Goal: Task Accomplishment & Management: Use online tool/utility

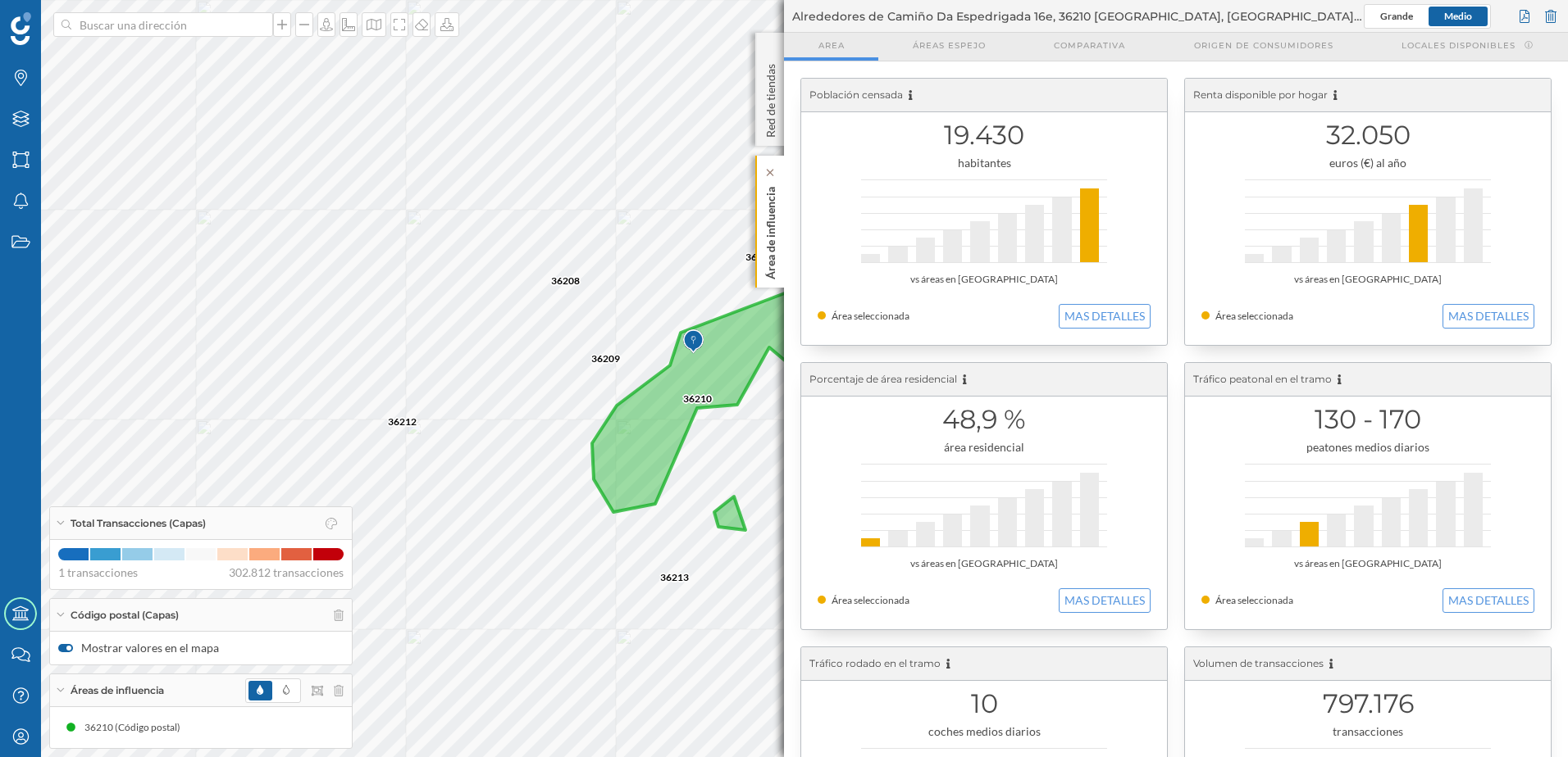
click at [774, 253] on p "Área de influencia" at bounding box center [770, 229] width 17 height 99
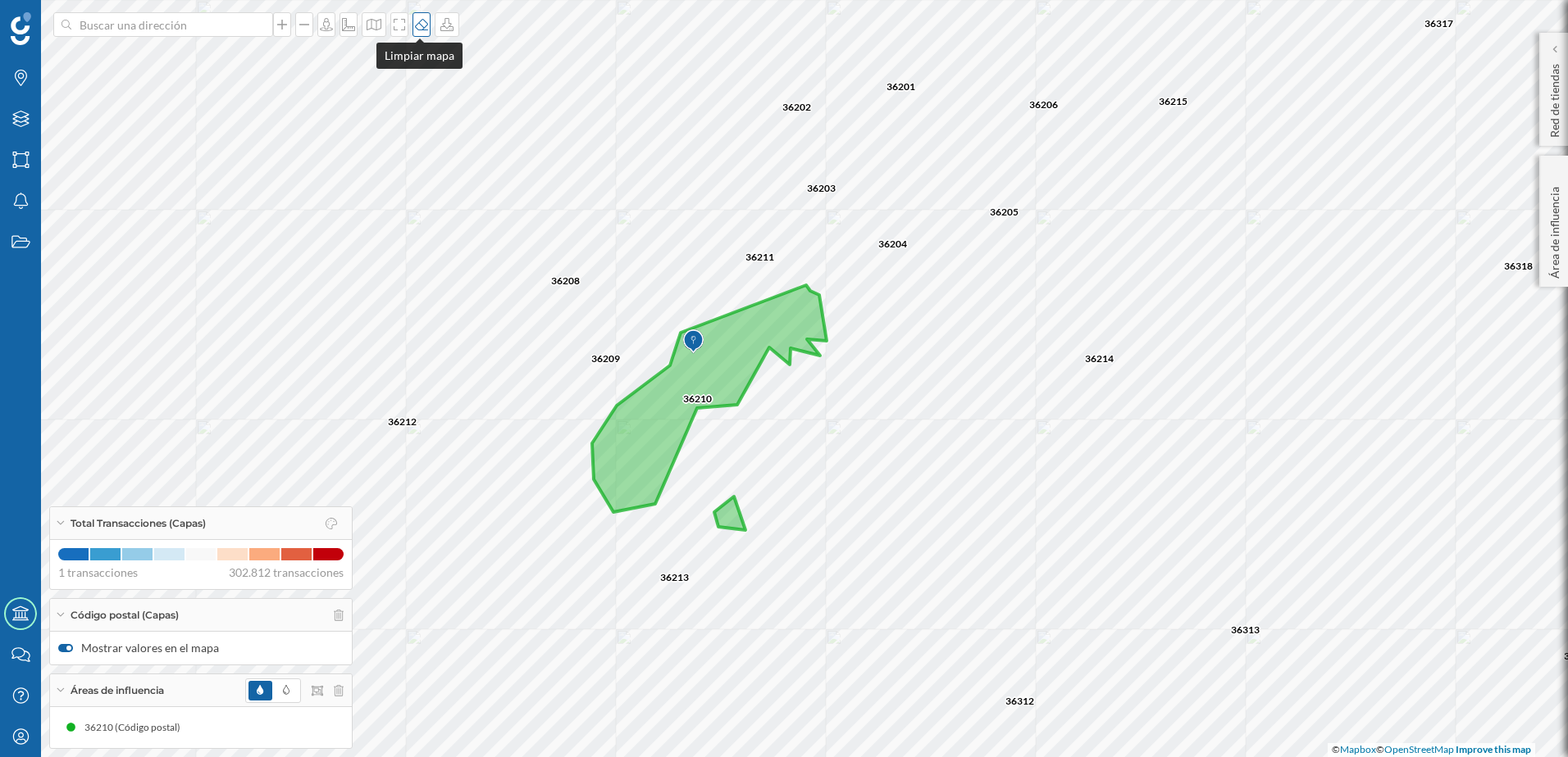
click at [419, 33] on div at bounding box center [421, 24] width 18 height 25
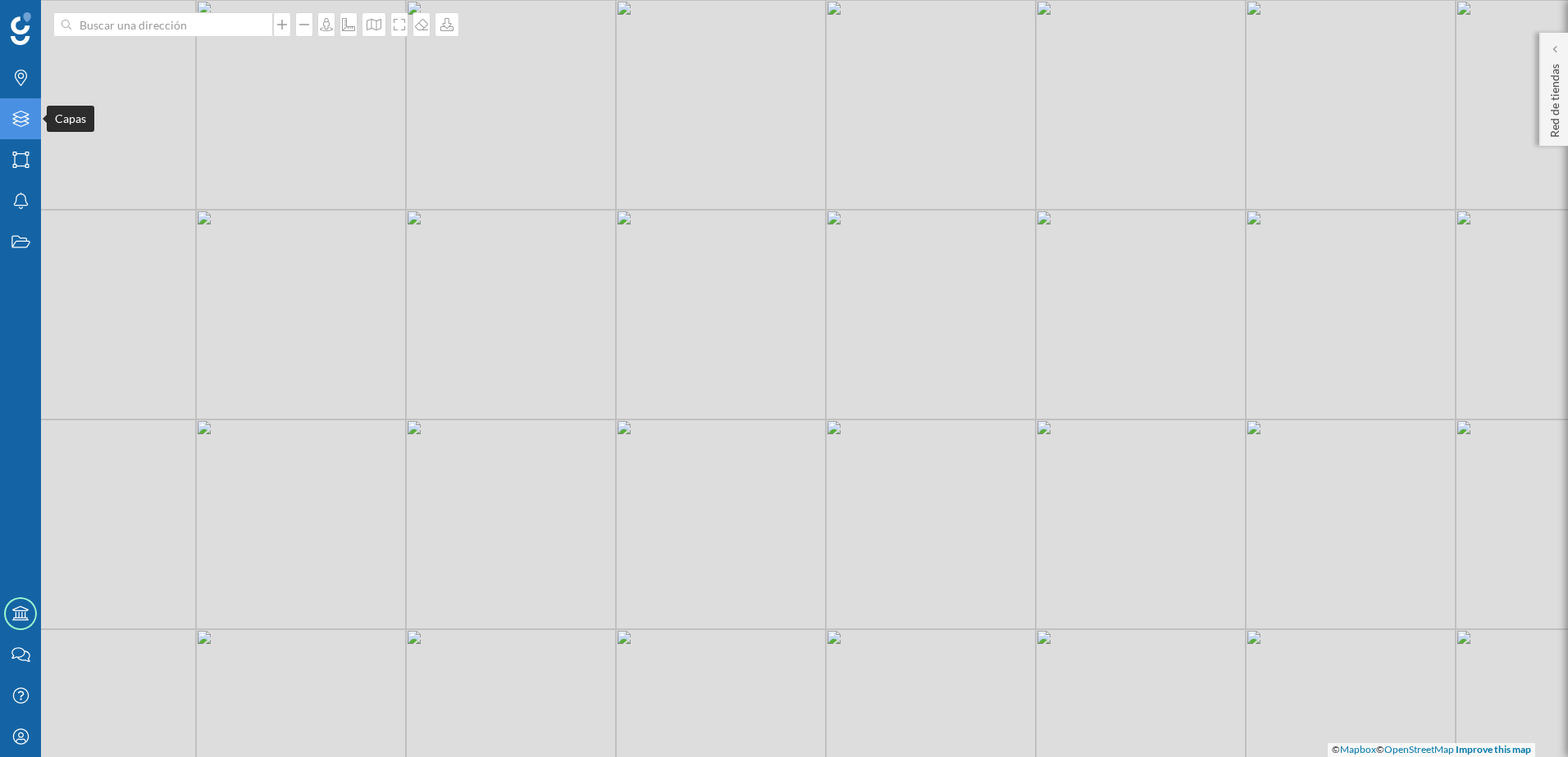
click at [22, 123] on icon "Capas" at bounding box center [21, 119] width 21 height 17
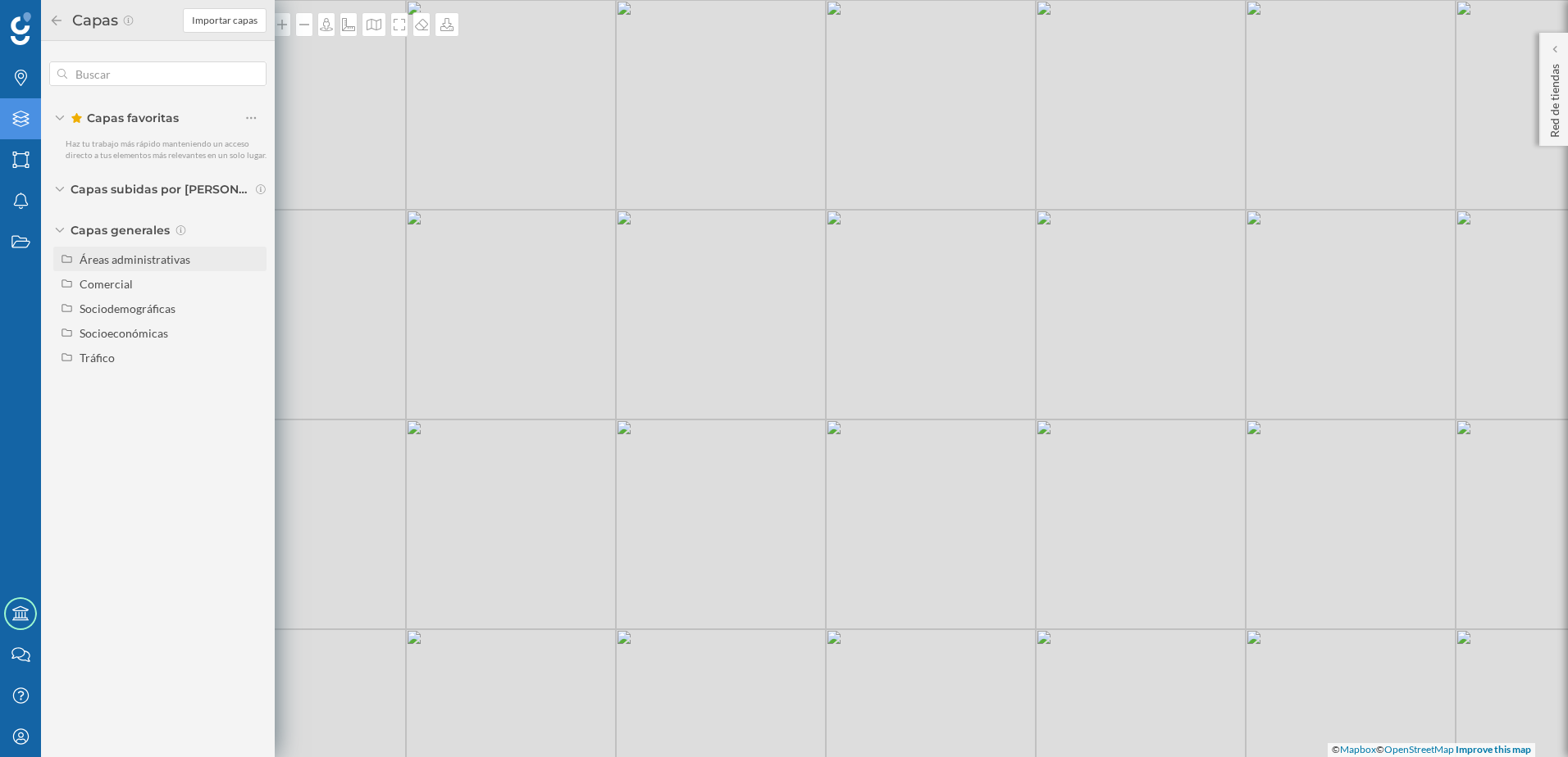
click at [136, 269] on div "Áreas administrativas" at bounding box center [160, 259] width 214 height 25
click at [257, 361] on input "Distrito" at bounding box center [255, 358] width 11 height 11
radio input "true"
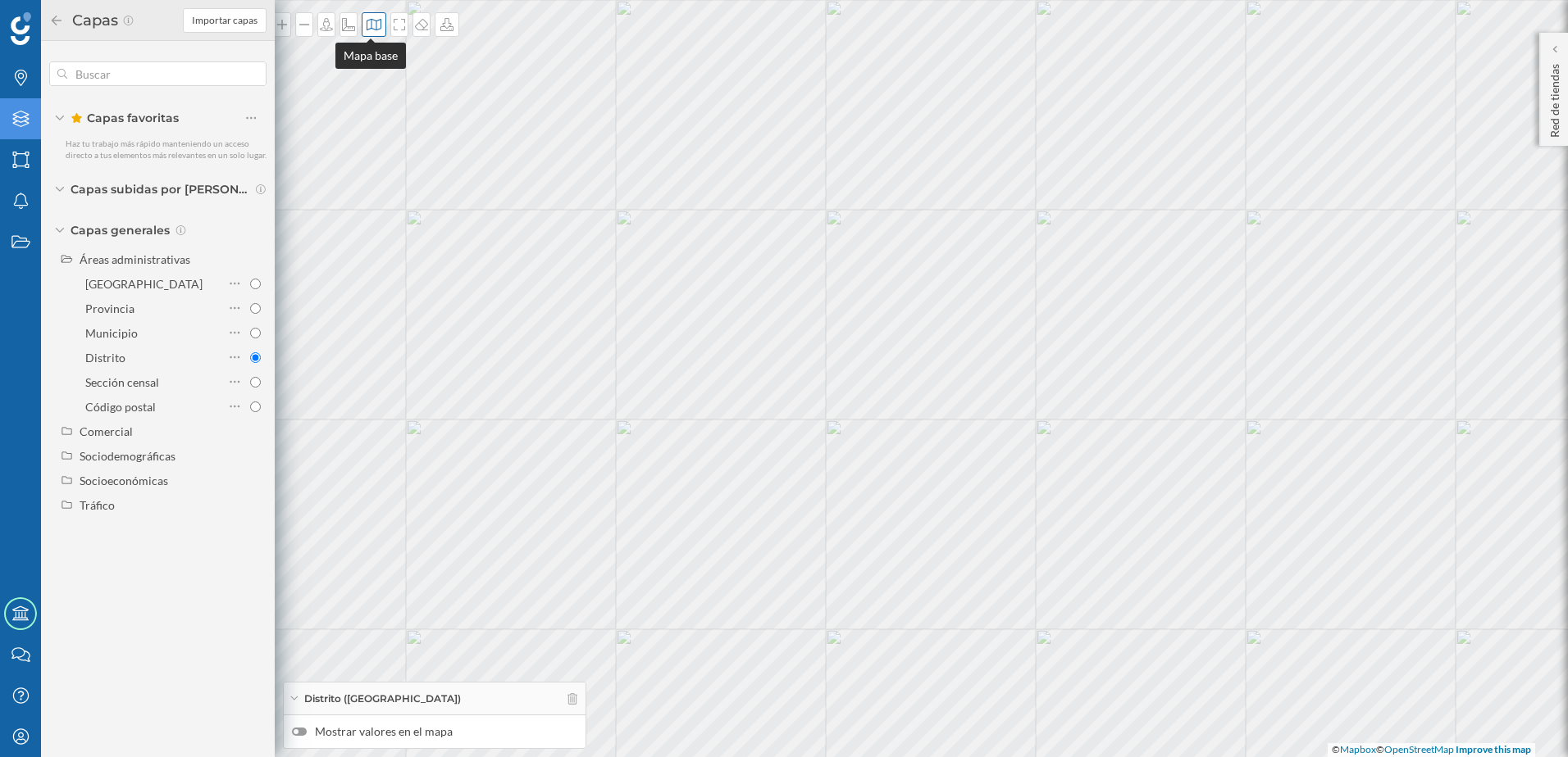
click at [375, 32] on div at bounding box center [374, 24] width 25 height 25
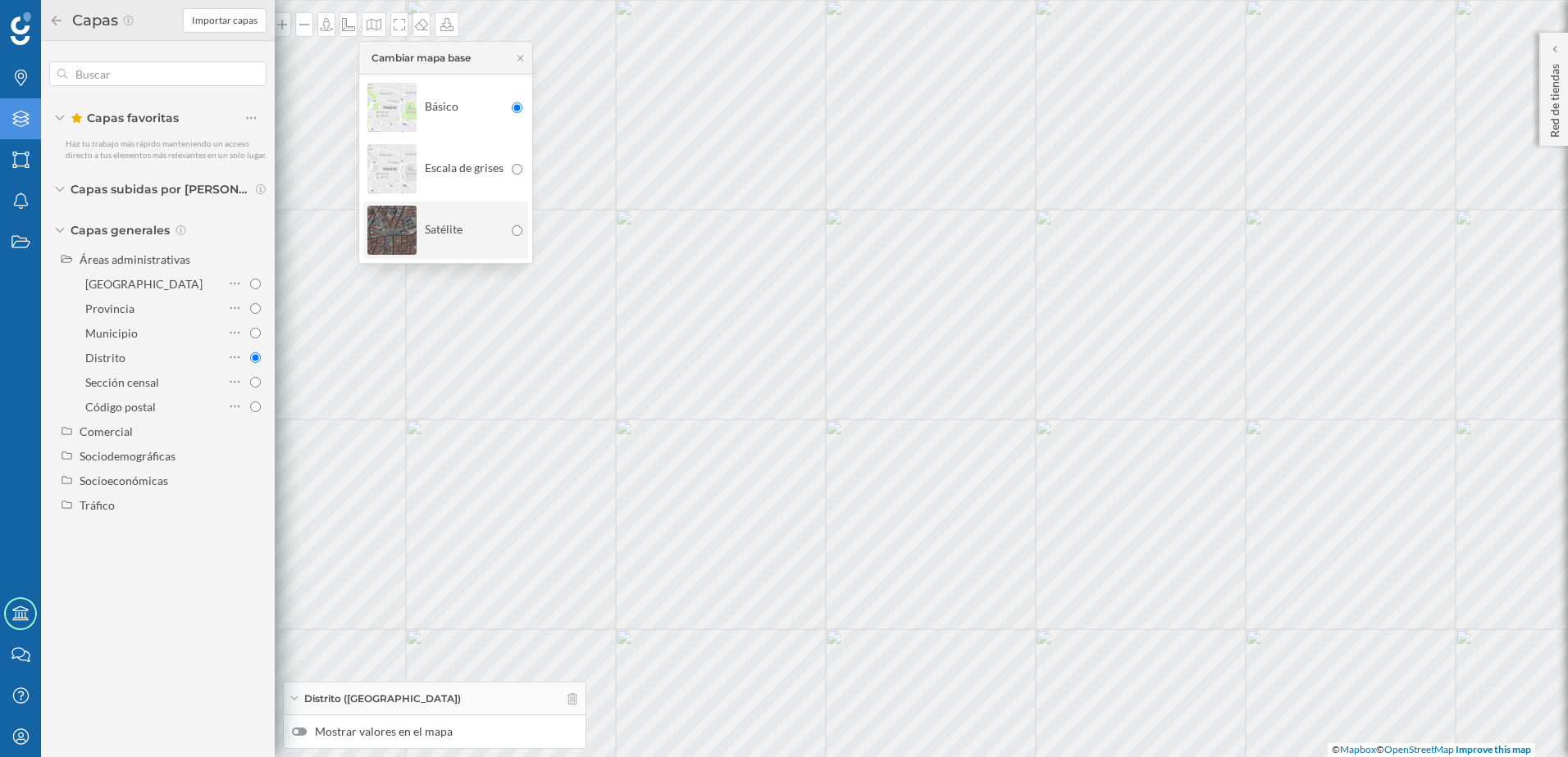
click at [475, 227] on div "Satélite" at bounding box center [435, 230] width 136 height 57
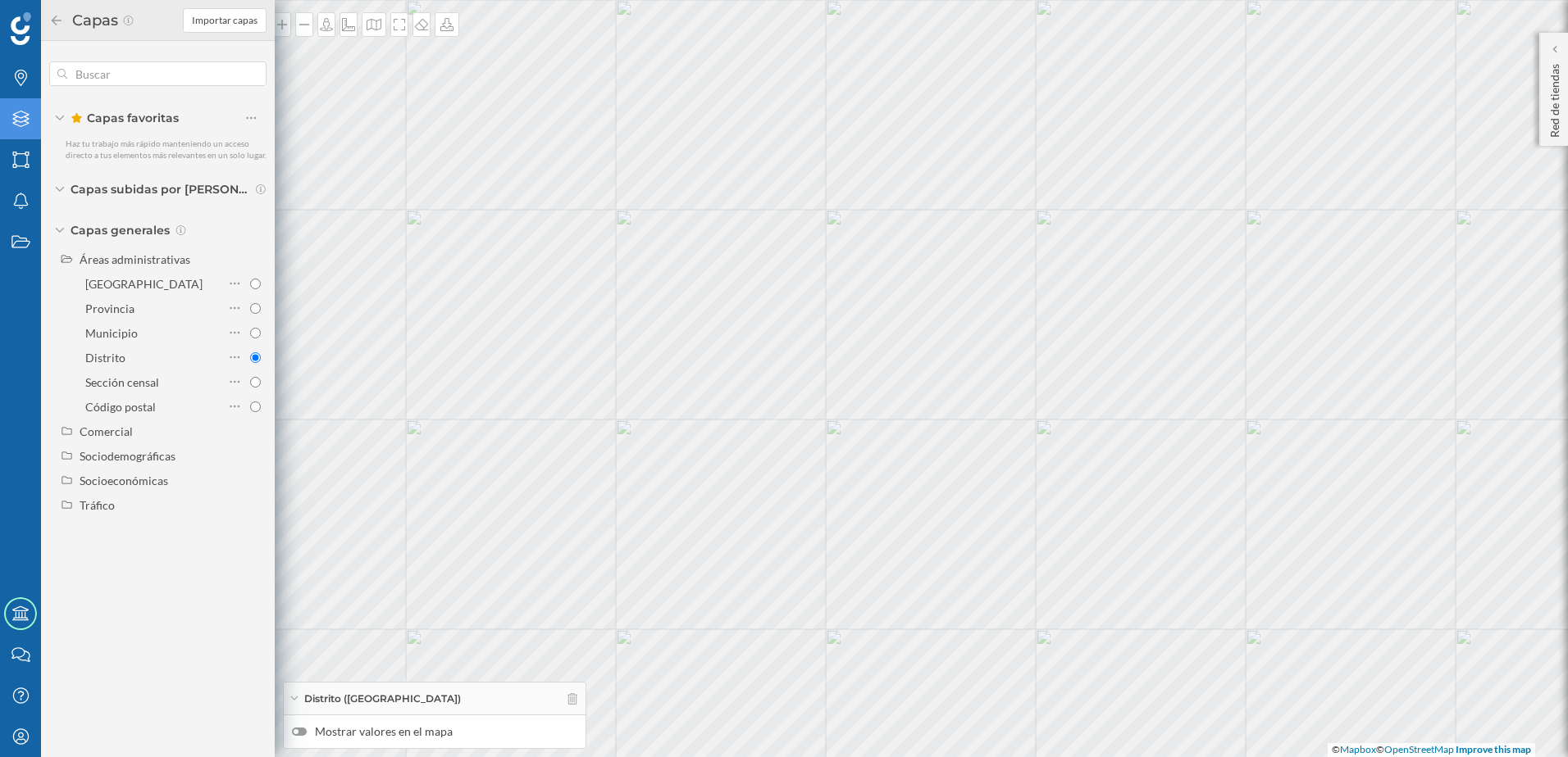
click at [299, 733] on div at bounding box center [299, 731] width 15 height 8
click at [0, 0] on input "Mostrar valores en el mapa" at bounding box center [0, 0] width 0 height 0
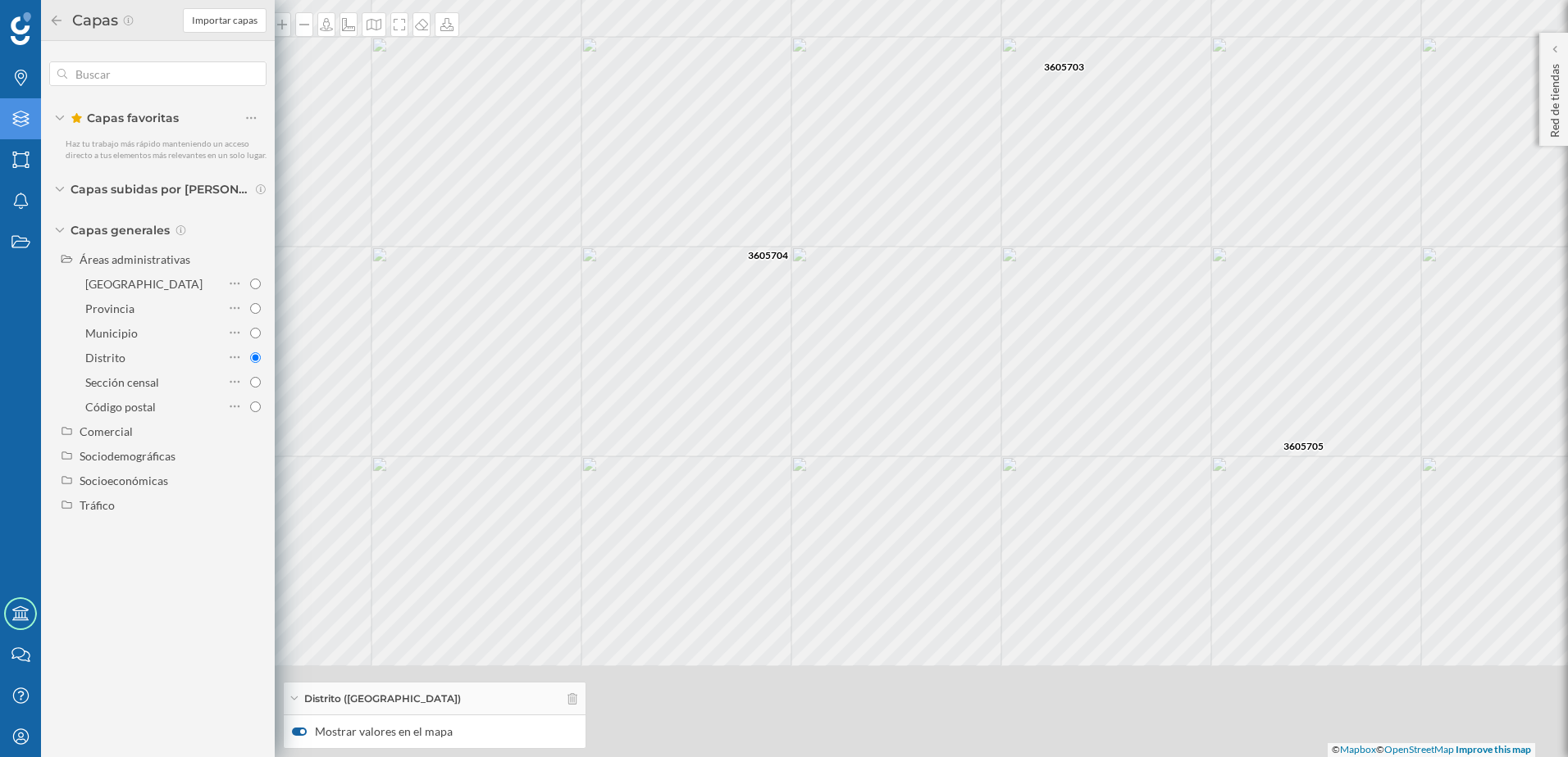
drag, startPoint x: 770, startPoint y: 226, endPoint x: 1105, endPoint y: 131, distance: 348.2
click at [1105, 131] on div "3605703 3605701 3605702 3605704 3605705 3605708 3605709 3605707 © Mapbox © Open…" at bounding box center [784, 378] width 1568 height 757
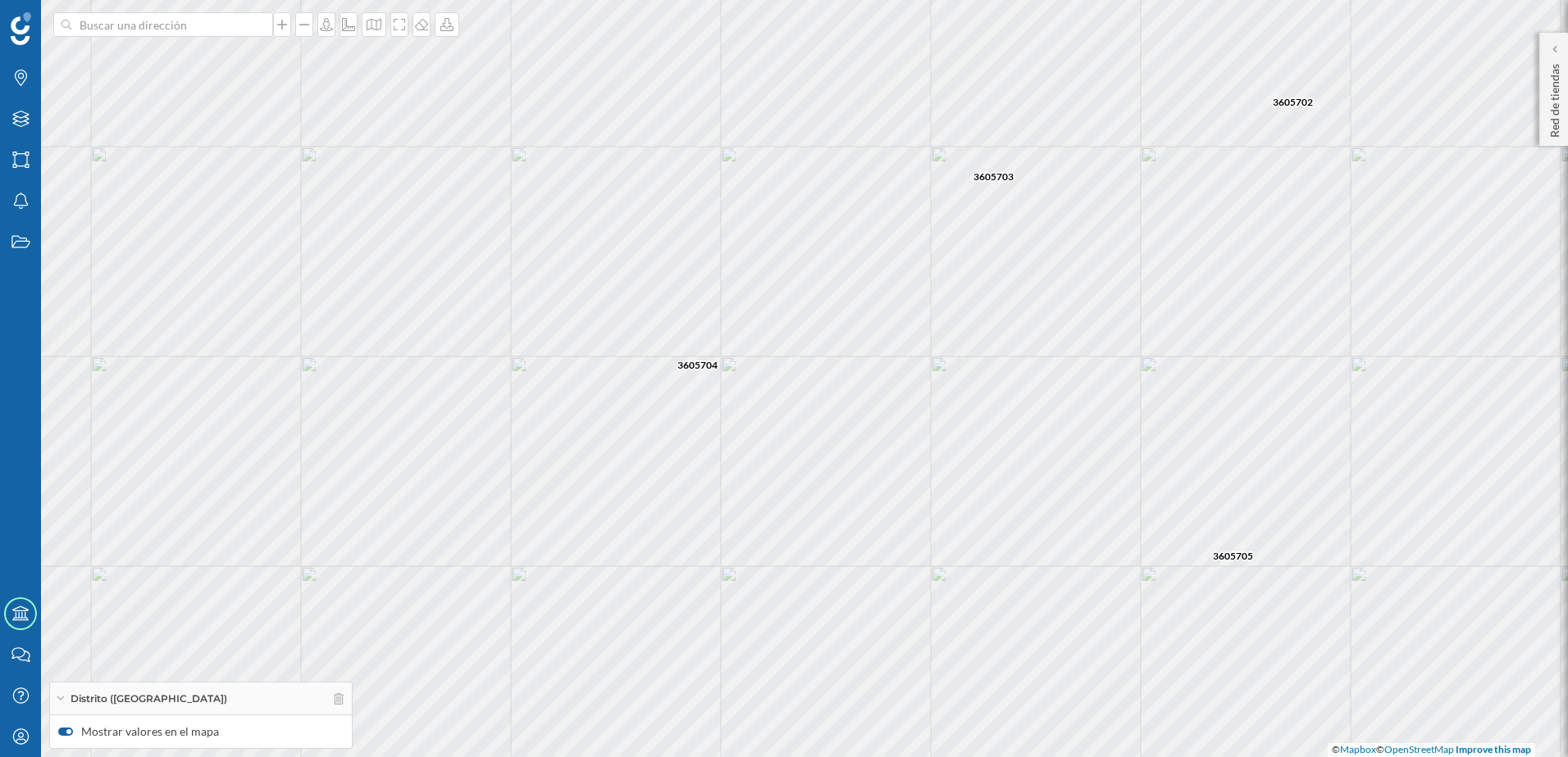
drag, startPoint x: 862, startPoint y: 170, endPoint x: 791, endPoint y: 281, distance: 131.8
click at [791, 281] on div "3605703 3605701 3605702 3605704 3605705 3605708 3605709 3605707 © Mapbox © Open…" at bounding box center [784, 378] width 1568 height 757
drag, startPoint x: 753, startPoint y: 264, endPoint x: 686, endPoint y: 254, distance: 67.7
click at [686, 254] on div "3605703 3605701 3605702 3605704 3605705 3605708 3605709 3605707 © Mapbox © Open…" at bounding box center [784, 378] width 1568 height 757
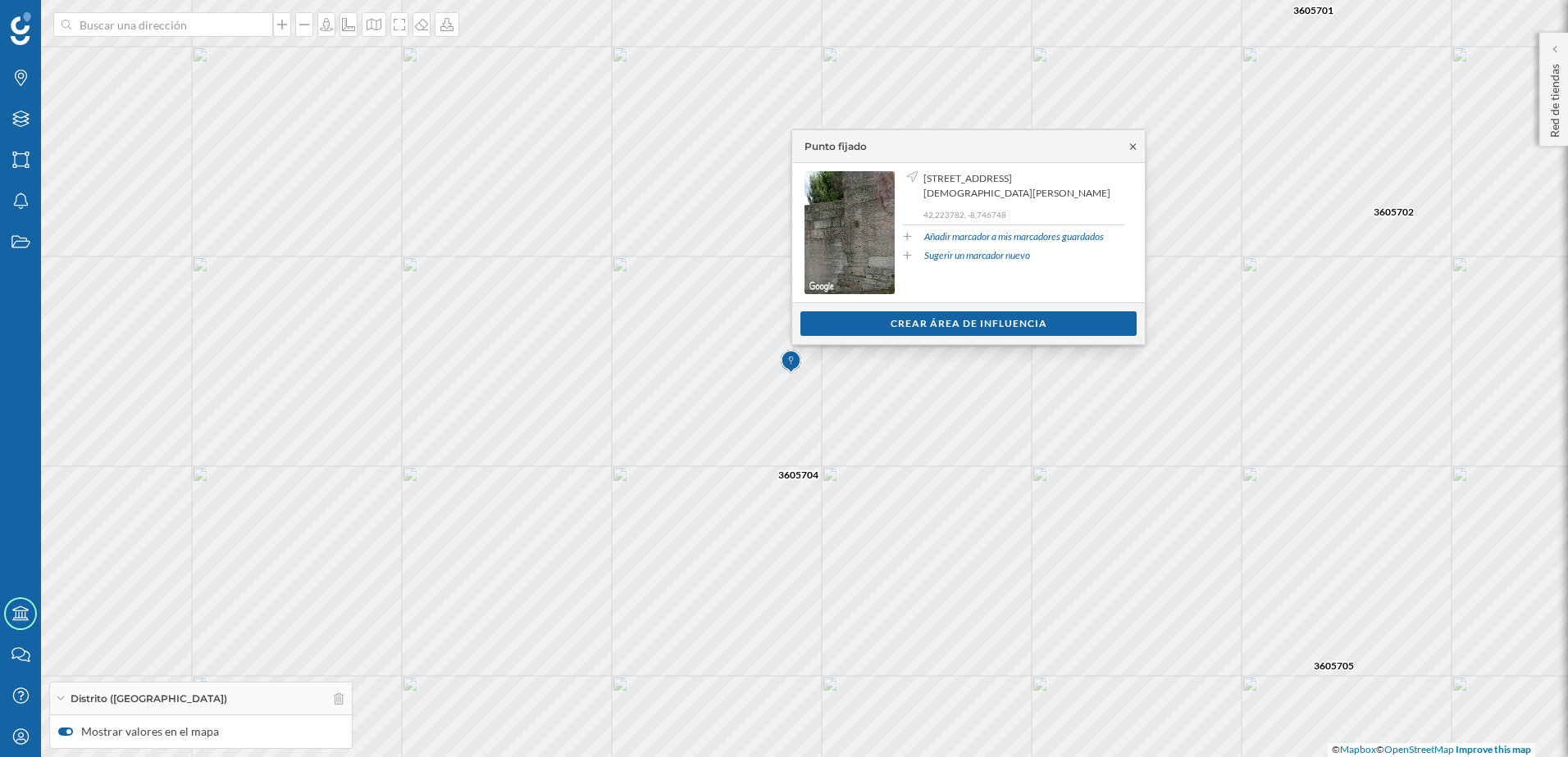
click at [1131, 145] on icon at bounding box center [1132, 146] width 12 height 10
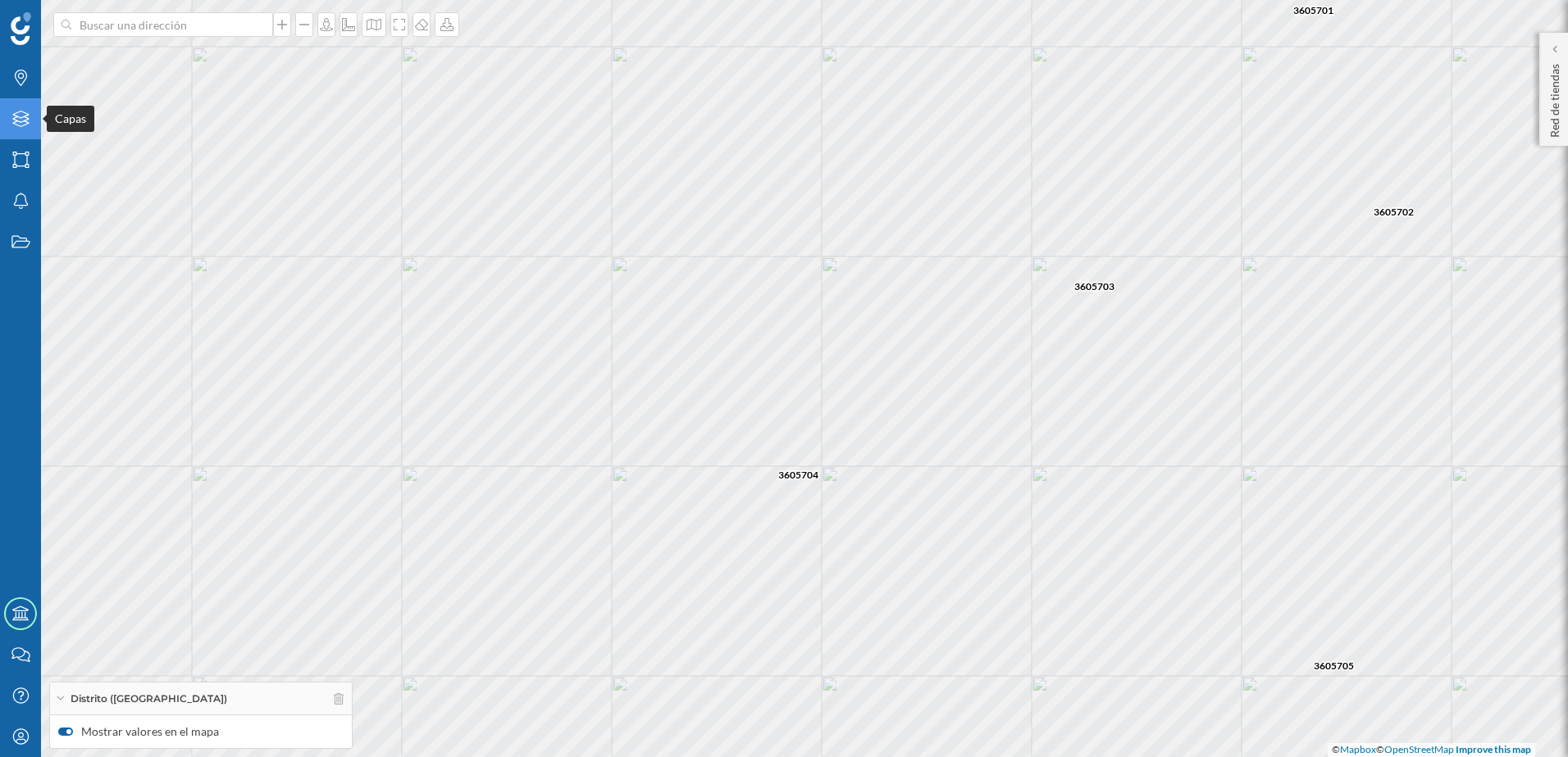
click at [27, 123] on icon "Capas" at bounding box center [21, 119] width 21 height 17
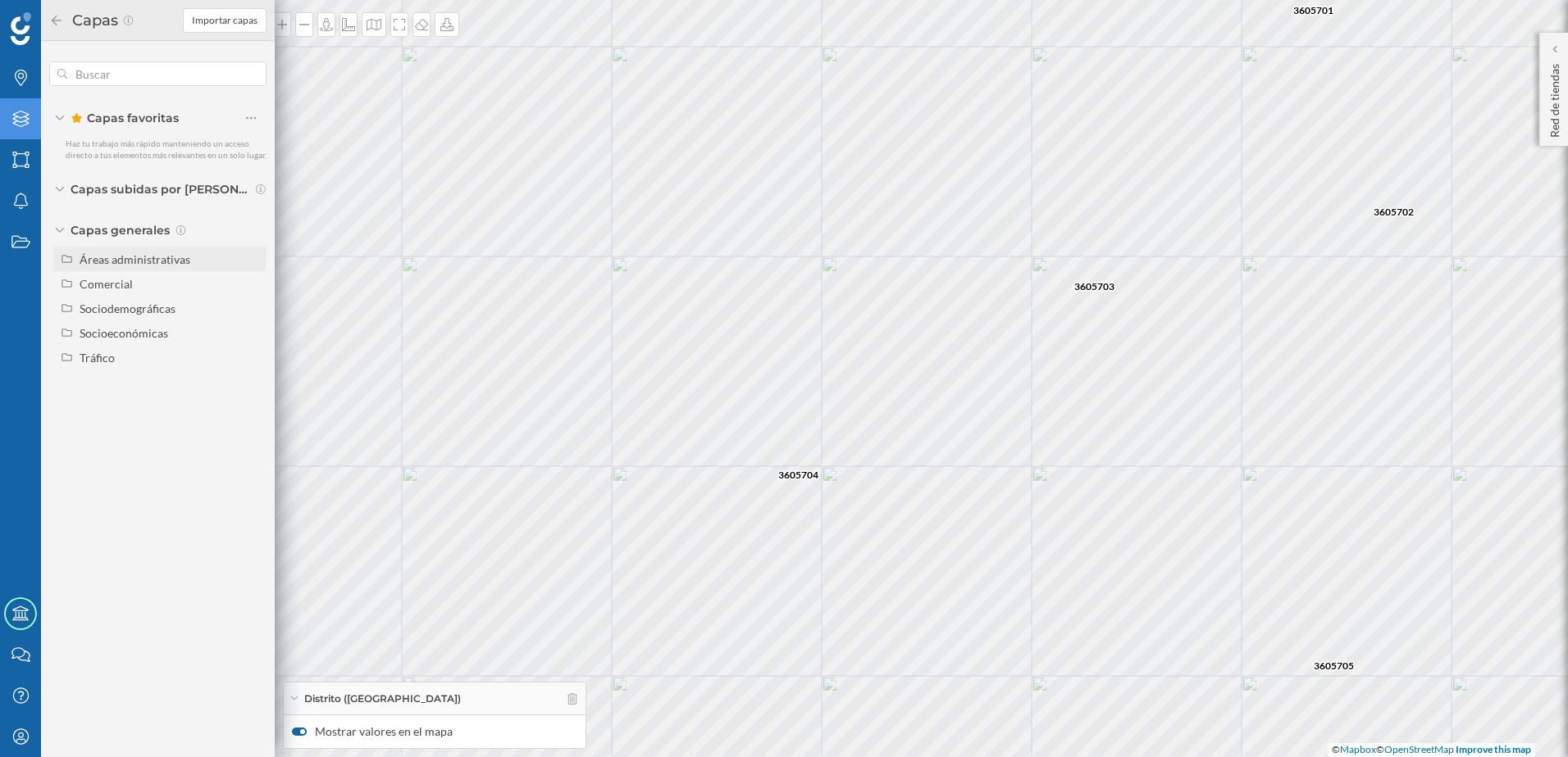
click at [124, 267] on div "Áreas administrativas" at bounding box center [169, 259] width 181 height 17
click at [255, 380] on input "Sección censal" at bounding box center [255, 381] width 11 height 11
radio input "true"
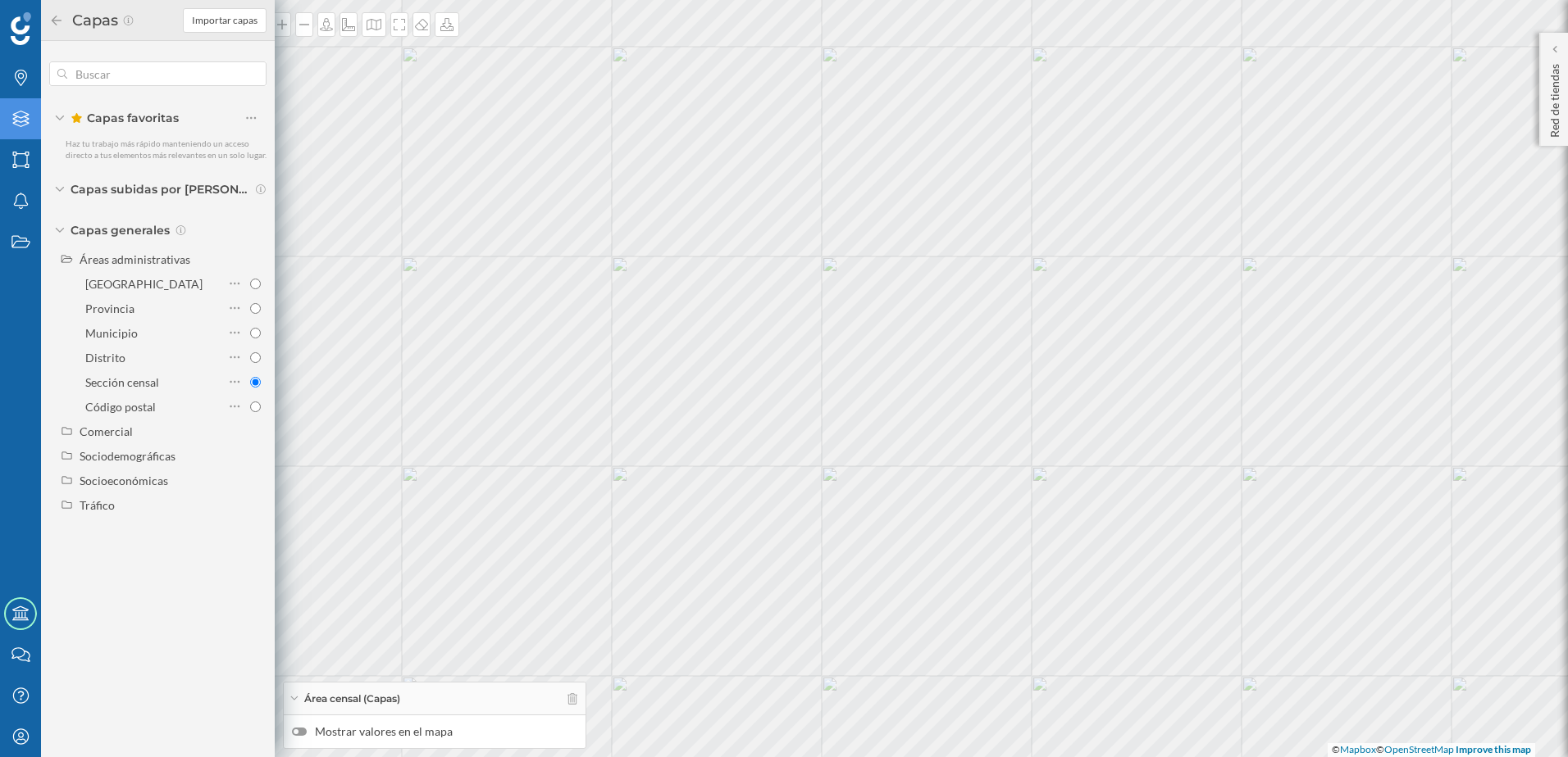
click at [305, 731] on div at bounding box center [299, 731] width 15 height 8
click at [0, 0] on input "Mostrar valores en el mapa" at bounding box center [0, 0] width 0 height 0
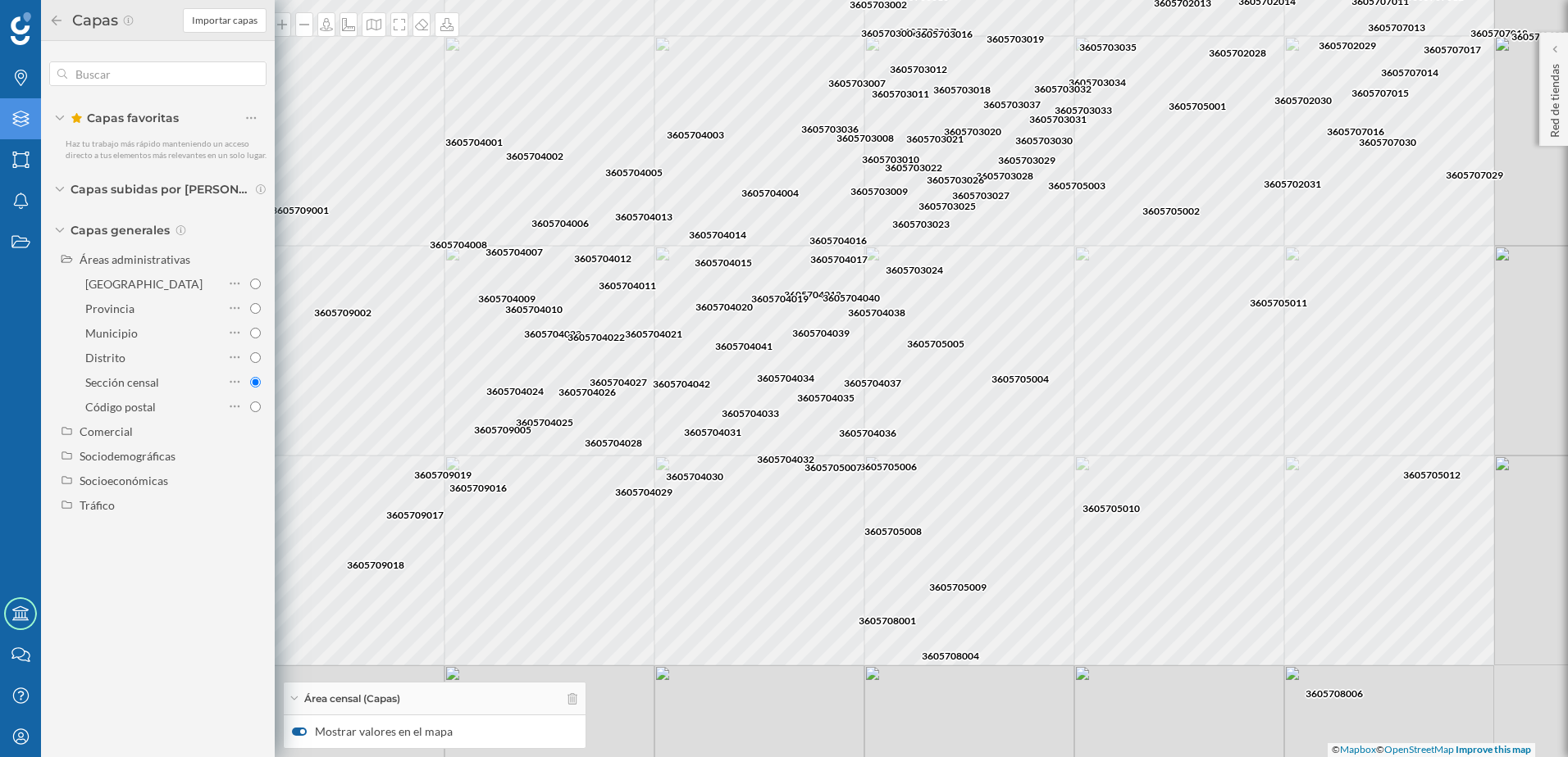
drag, startPoint x: 924, startPoint y: 295, endPoint x: 912, endPoint y: 283, distance: 17.0
click at [912, 283] on div "3605704001 3605704007 3605704013 3605704002 3605704008 3605704006 3605704012 36…" at bounding box center [784, 378] width 1568 height 757
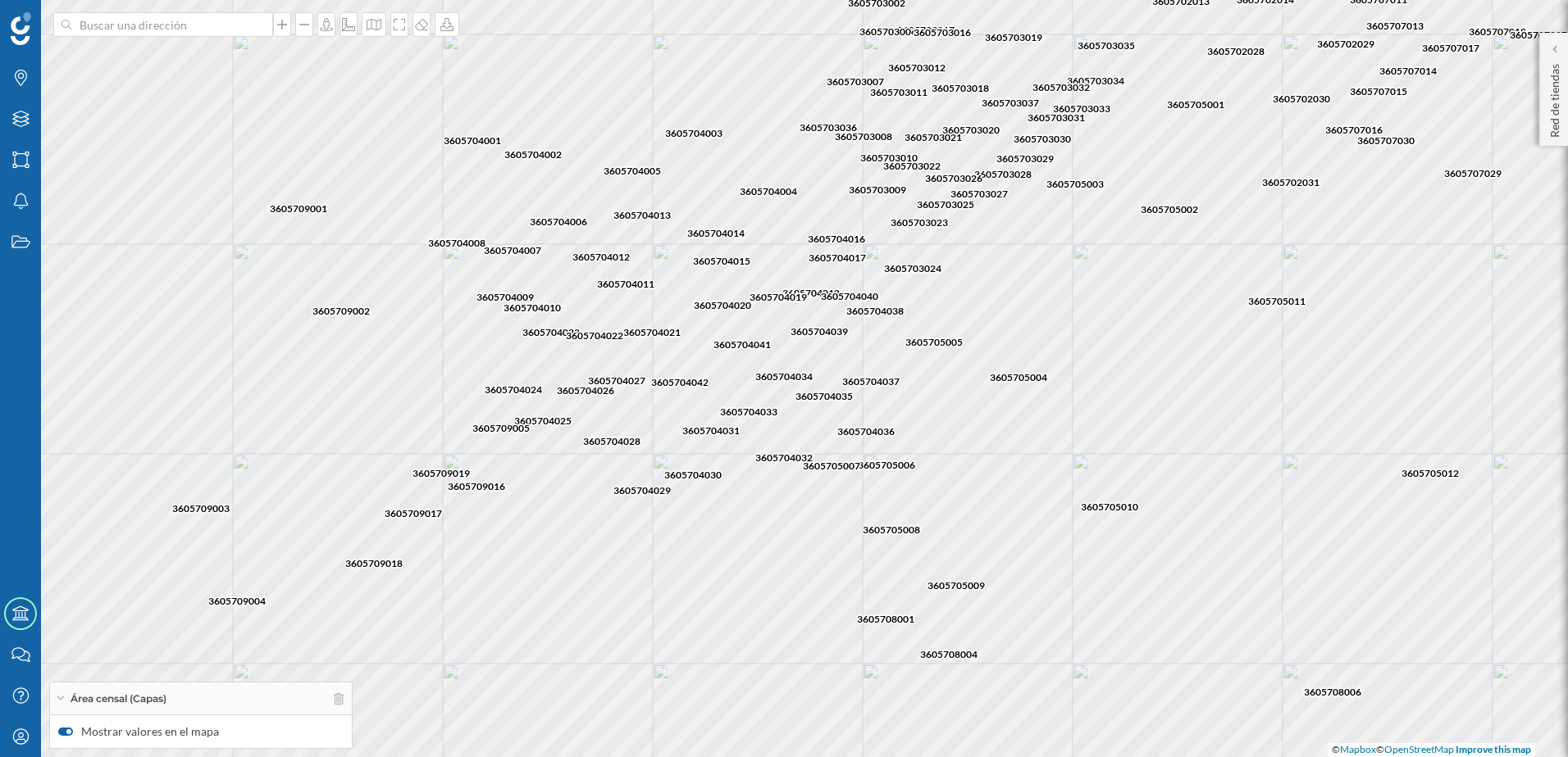
drag, startPoint x: 645, startPoint y: 169, endPoint x: 688, endPoint y: 243, distance: 85.6
click at [688, 243] on div "3605704001 3605704007 3605704013 3605704002 3605704008 3605704006 3605704012 36…" at bounding box center [784, 378] width 1568 height 757
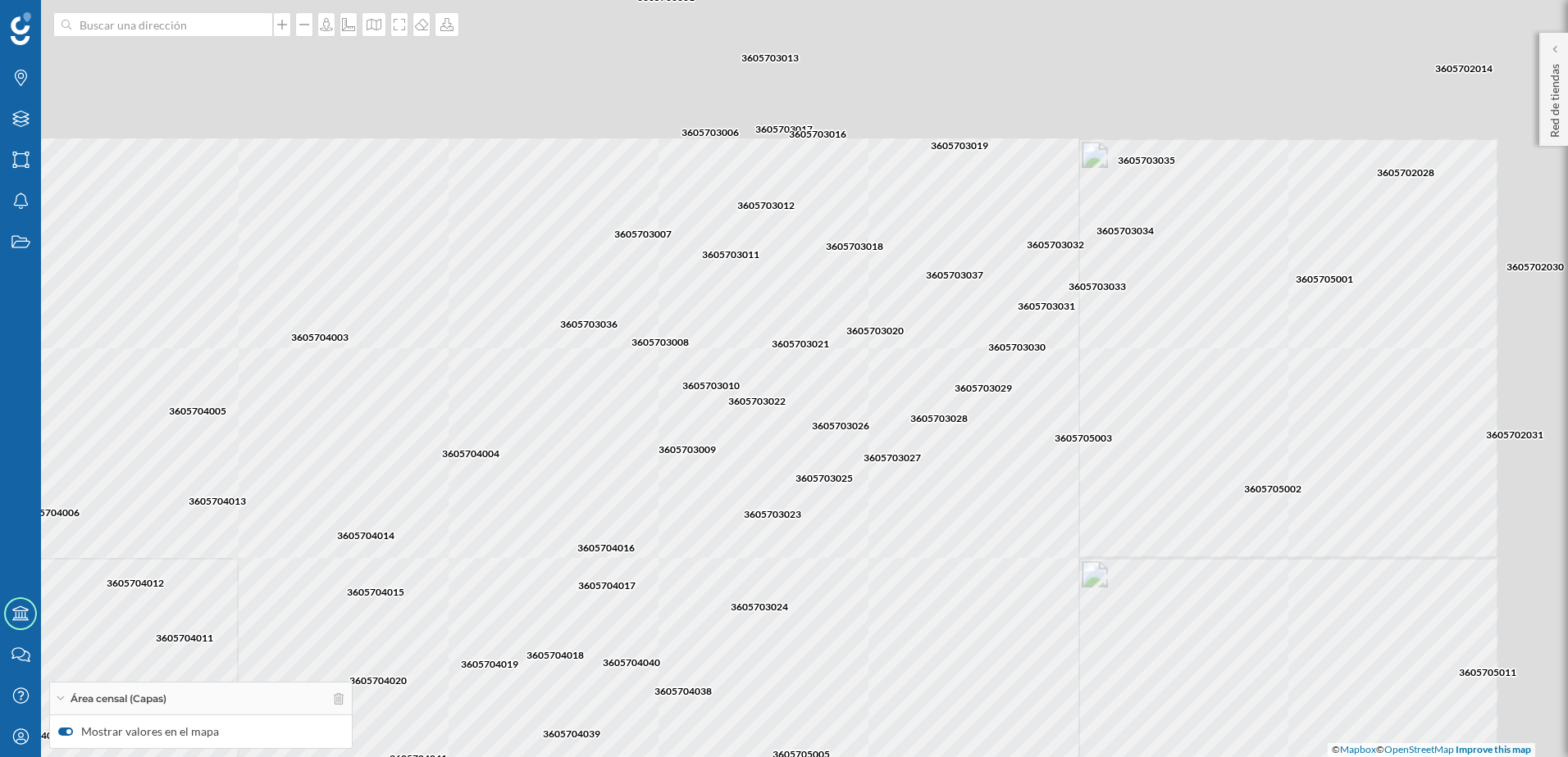
drag, startPoint x: 1100, startPoint y: 206, endPoint x: 906, endPoint y: 371, distance: 254.7
click at [906, 371] on div "3605704042 3605704011 3605704013 3605704021 3605704041 3605704034 3605704019 36…" at bounding box center [784, 378] width 1568 height 757
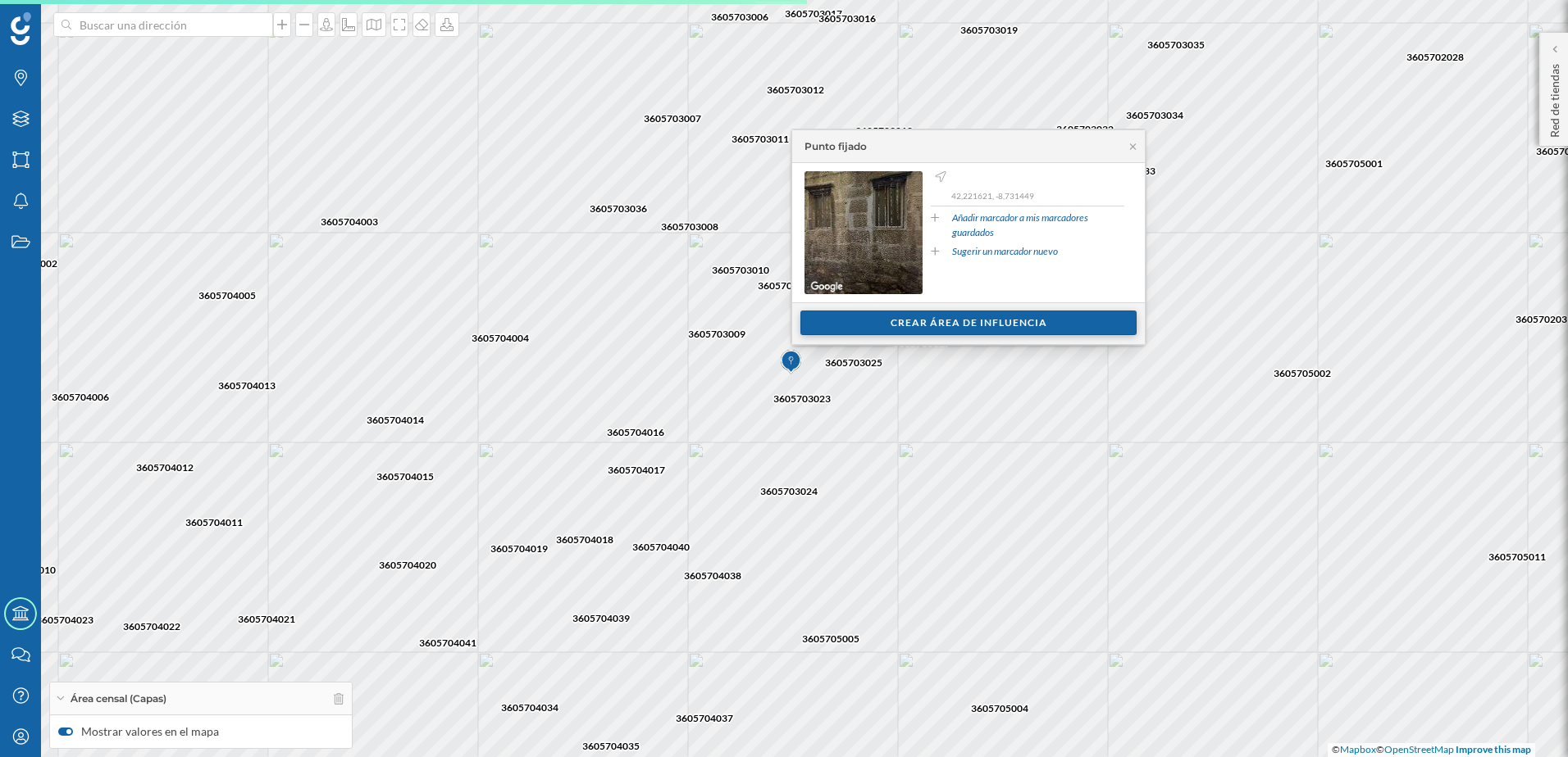
click at [953, 327] on div "Crear área de influencia" at bounding box center [968, 322] width 336 height 25
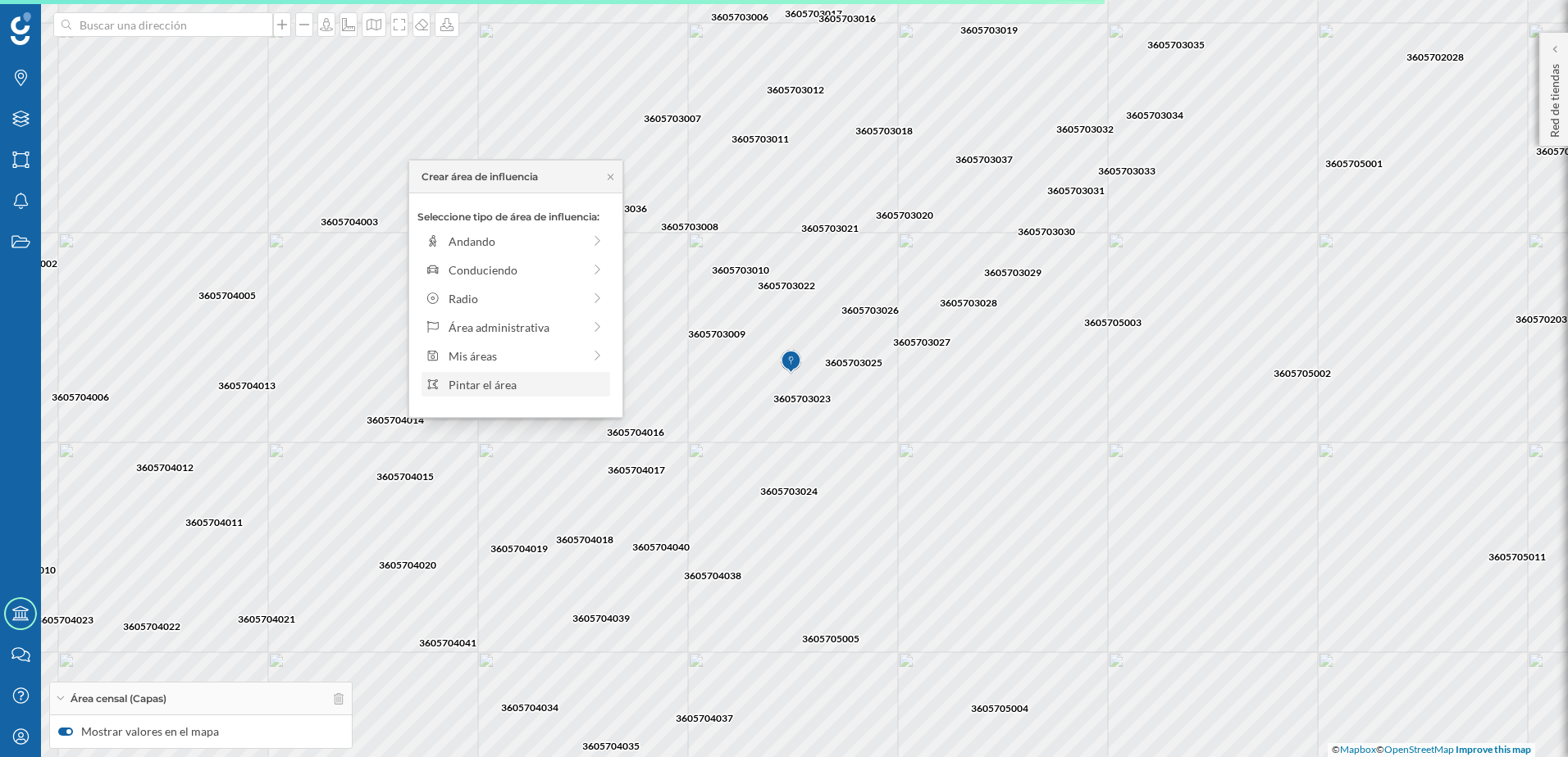
click at [523, 381] on div "Pintar el área" at bounding box center [527, 384] width 156 height 17
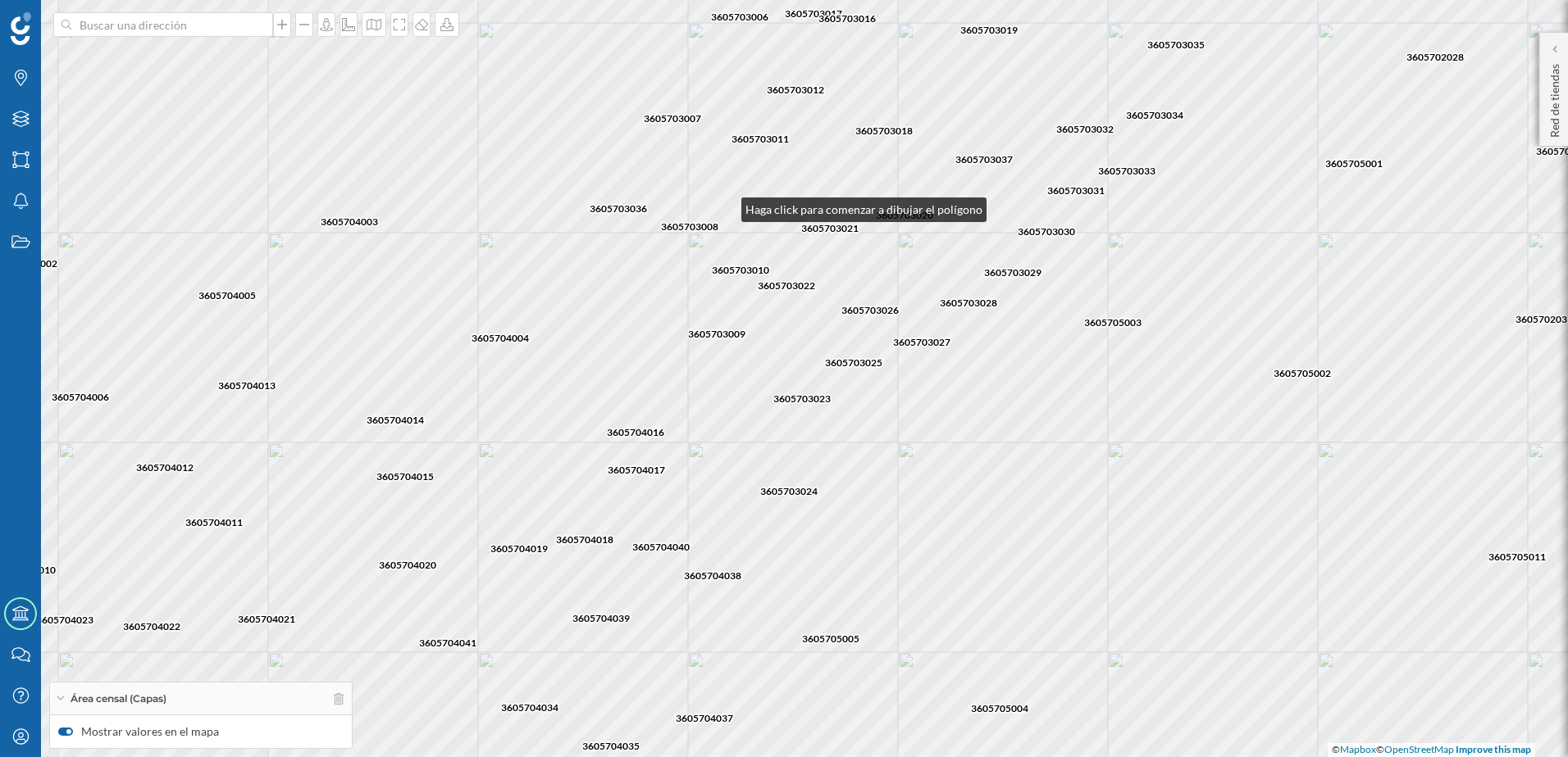
click at [725, 206] on div "3605704042 3605704011 3605704013 3605704021 3605704041 3605704034 3605704019 36…" at bounding box center [784, 378] width 1568 height 757
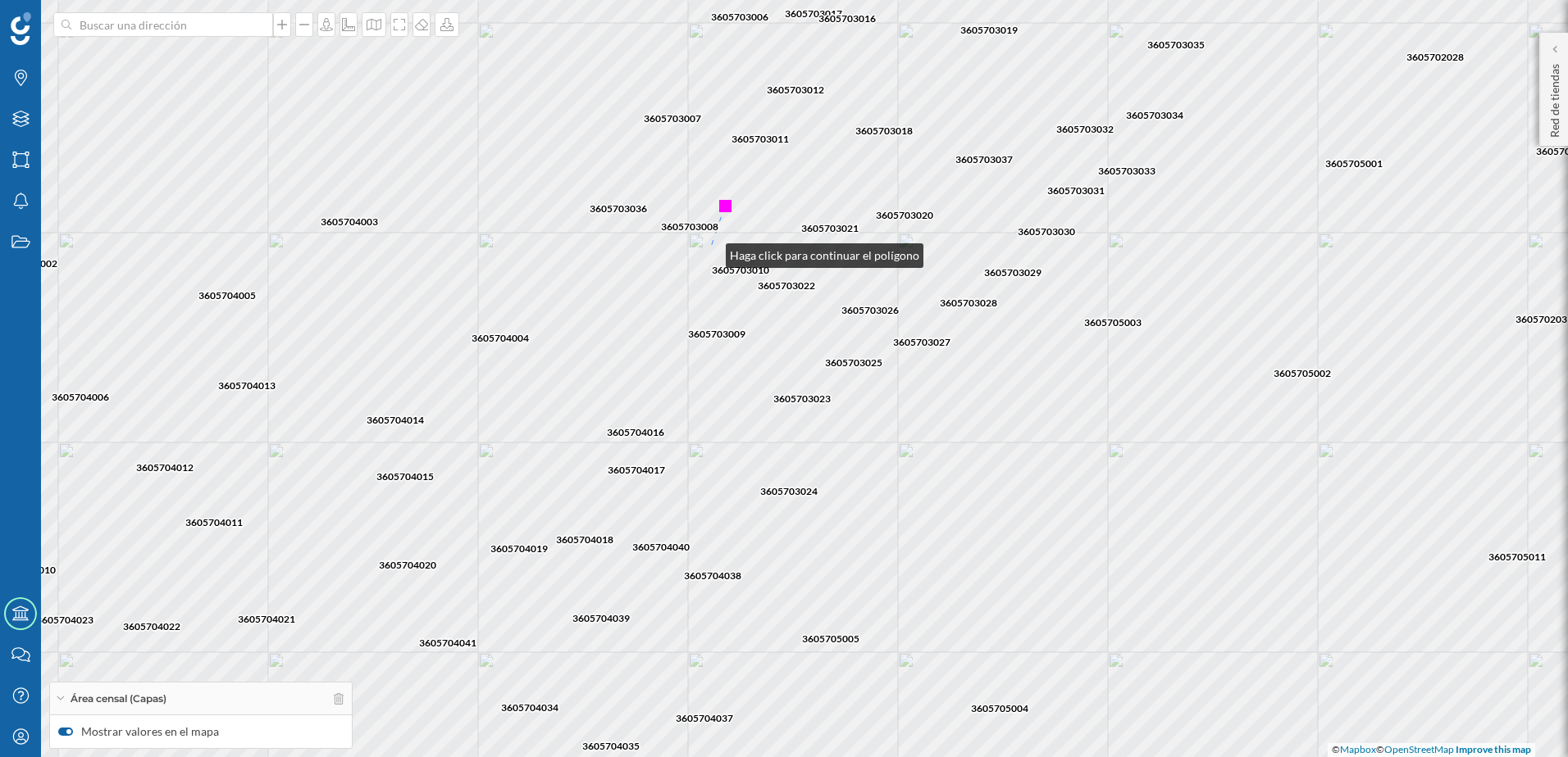
click at [709, 252] on div "3605704042 3605704011 3605704013 3605704021 3605704041 3605704034 3605704019 36…" at bounding box center [784, 378] width 1568 height 757
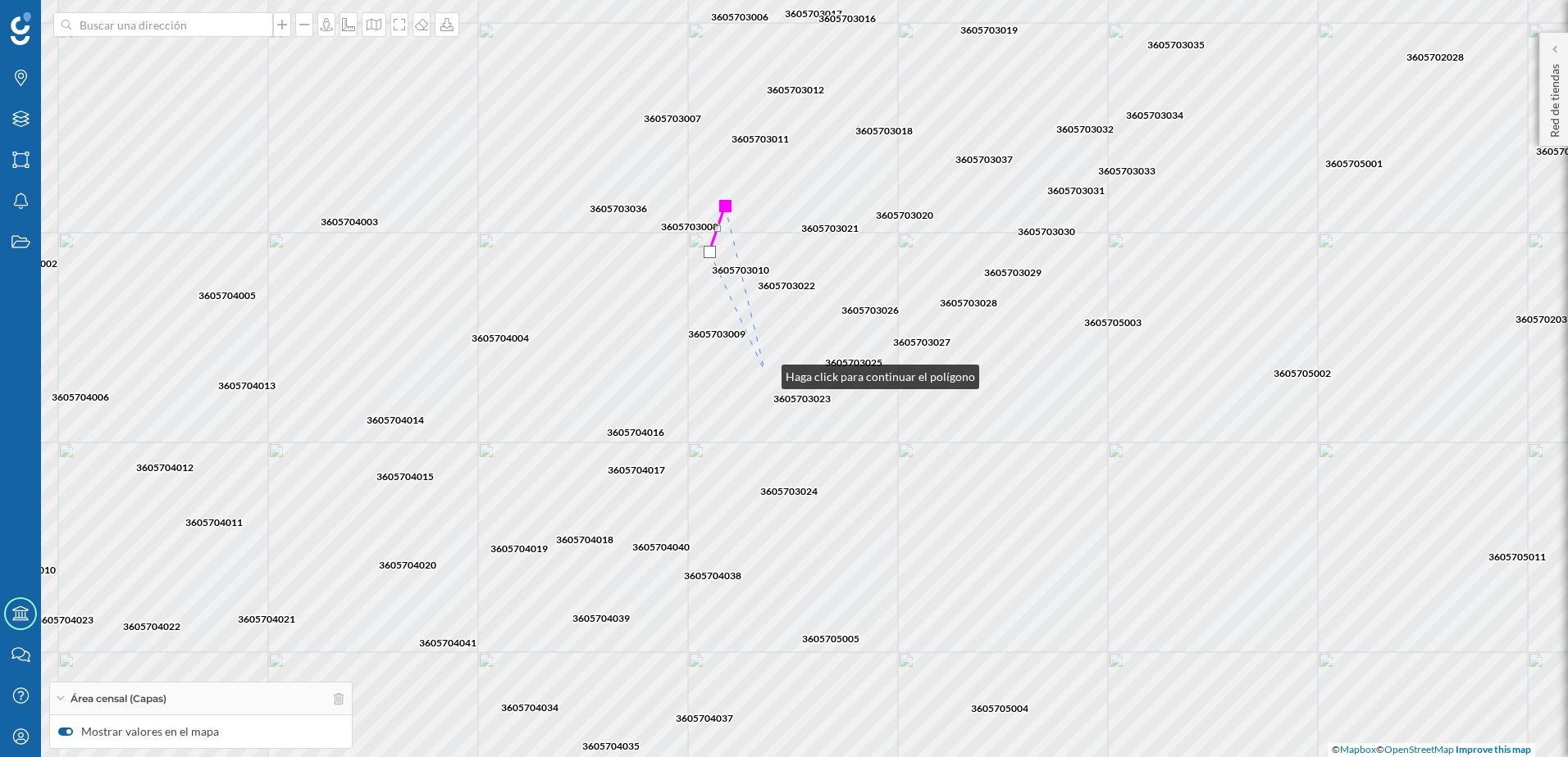
click at [765, 373] on div "3605704042 3605704011 3605704013 3605704021 3605704041 3605704034 3605704019 36…" at bounding box center [784, 378] width 1568 height 757
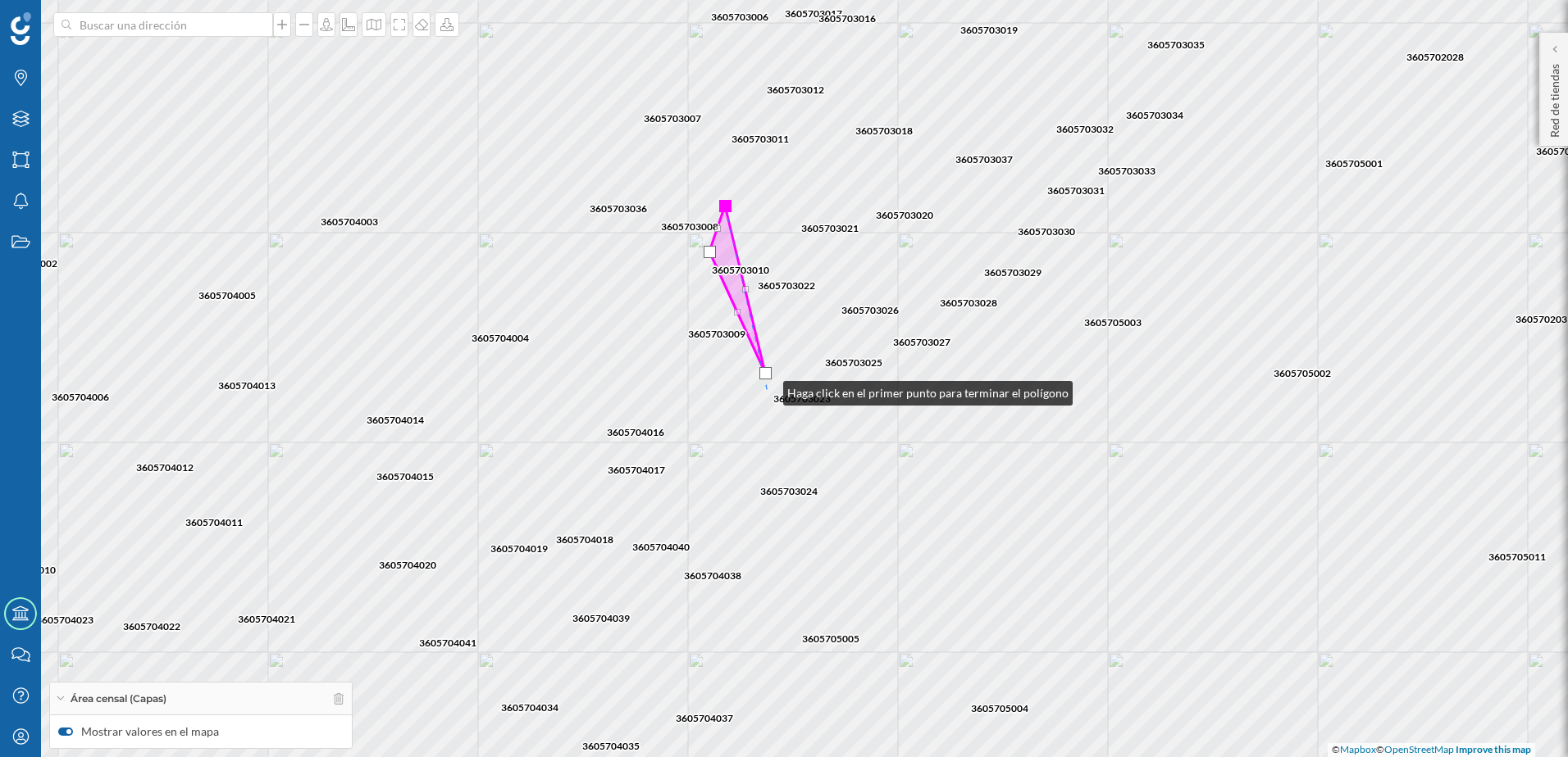
click at [766, 389] on div "3605704042 3605704011 3605704013 3605704021 3605704041 3605704034 3605704019 36…" at bounding box center [784, 378] width 1568 height 757
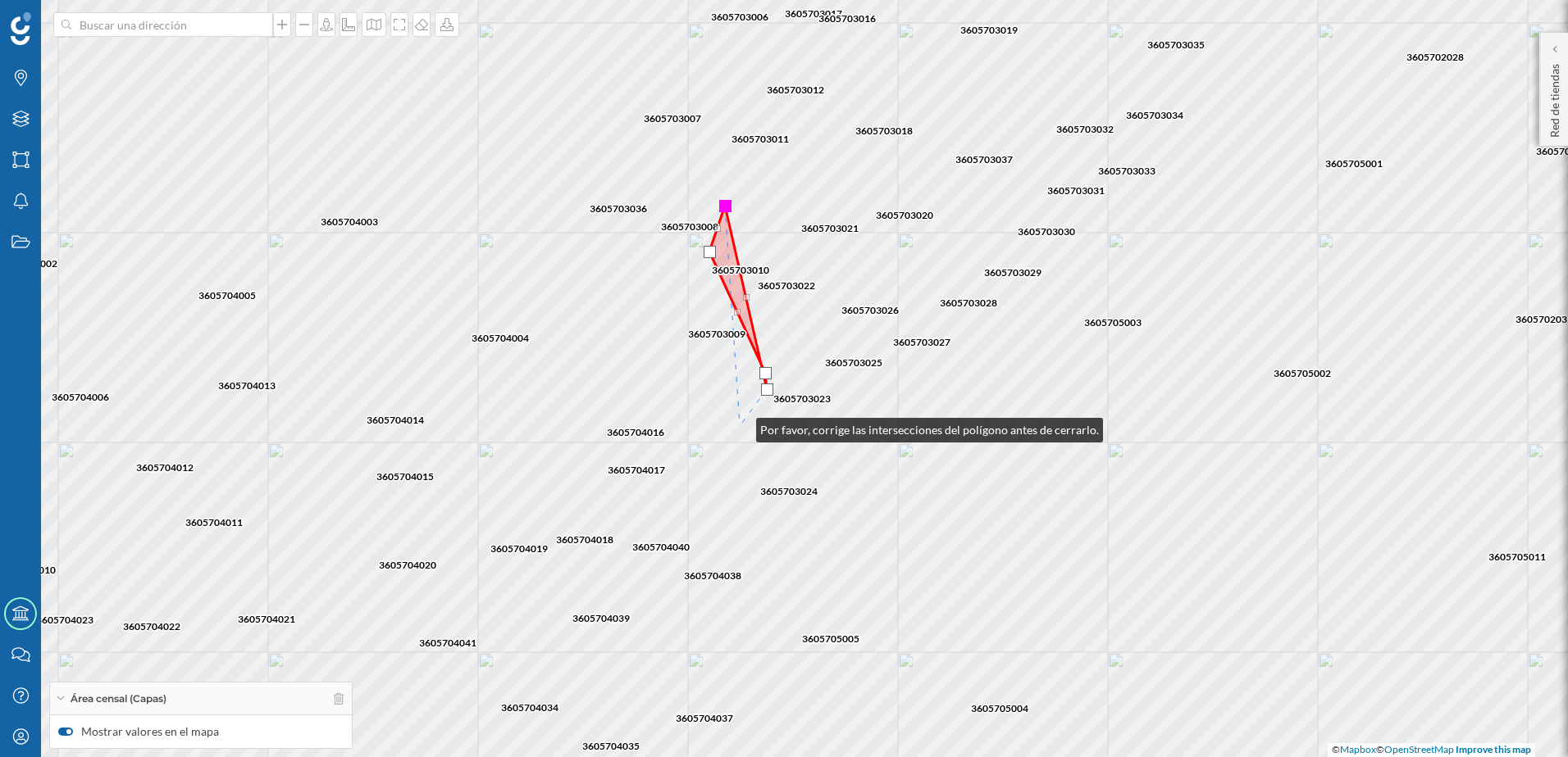
click at [740, 426] on div "3605704042 3605704011 3605704013 3605704021 3605704041 3605704034 3605704019 36…" at bounding box center [784, 378] width 1568 height 757
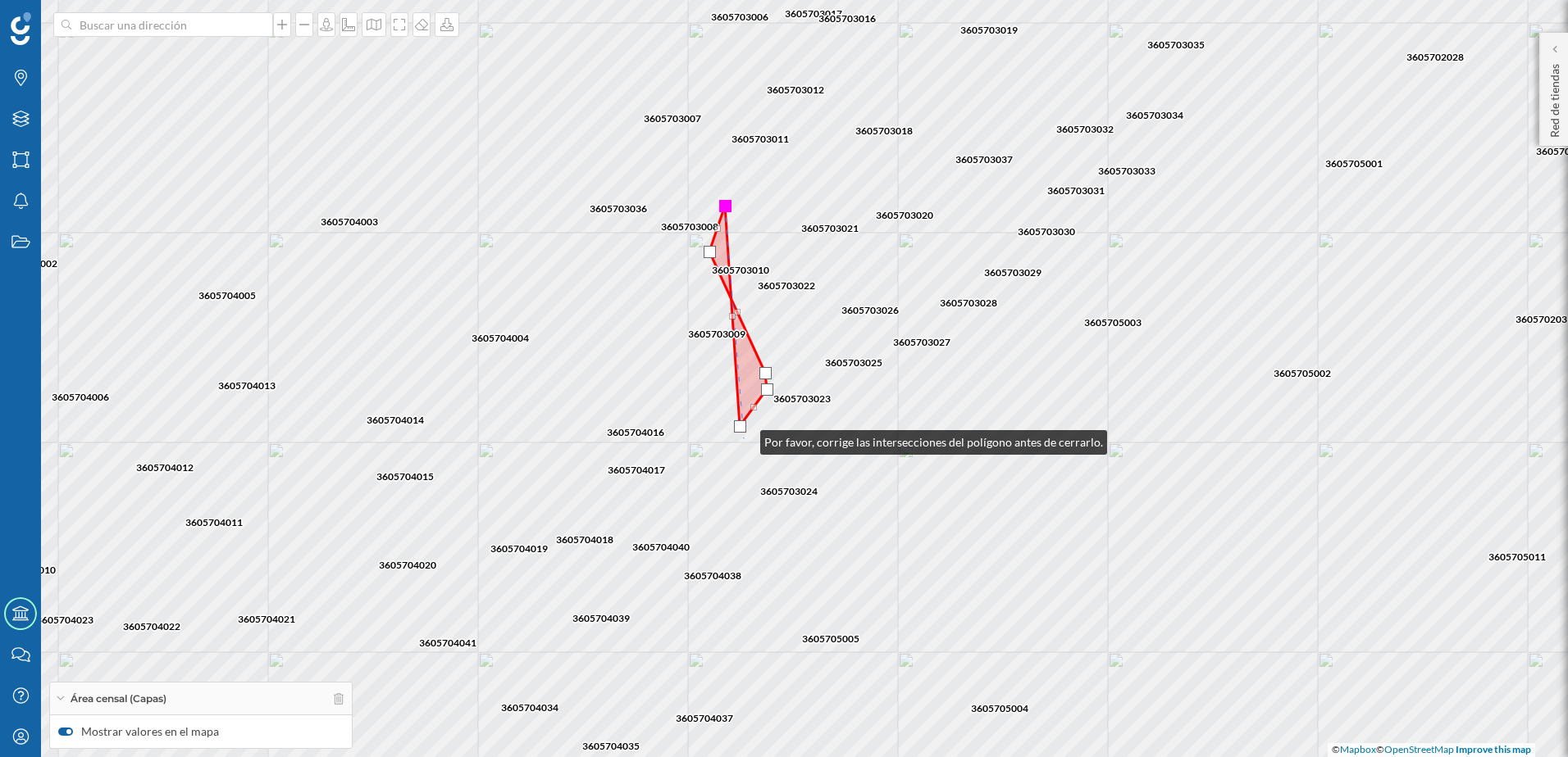
click at [743, 439] on div "3605704042 3605704011 3605704013 3605704021 3605704041 3605704034 3605704019 36…" at bounding box center [784, 378] width 1568 height 757
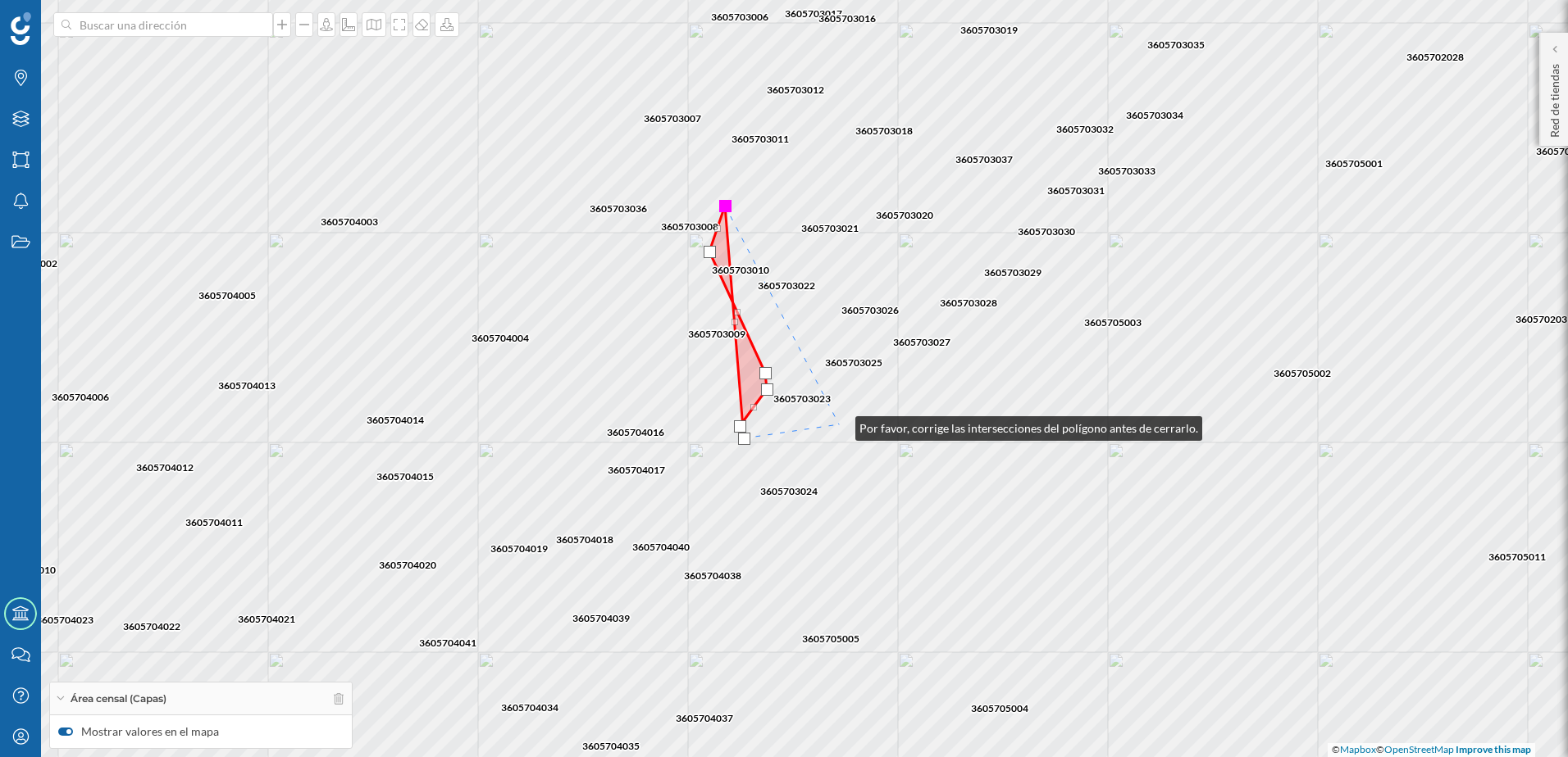
click at [839, 425] on div "3605704042 3605704011 3605704013 3605704021 3605704041 3605704034 3605704019 36…" at bounding box center [784, 378] width 1568 height 757
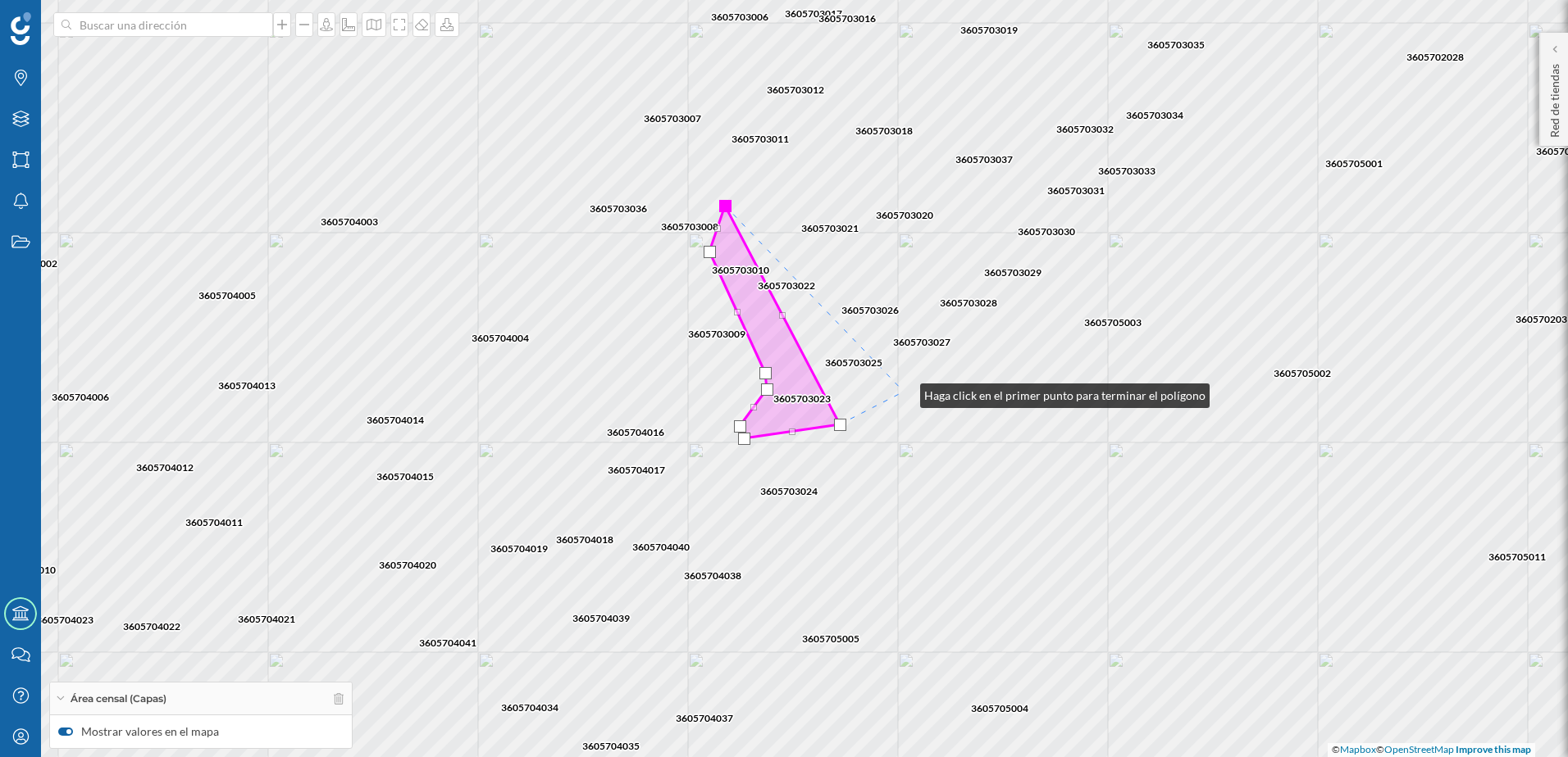
click at [904, 391] on div "3605704042 3605704011 3605704013 3605704021 3605704041 3605704034 3605704019 36…" at bounding box center [784, 378] width 1568 height 757
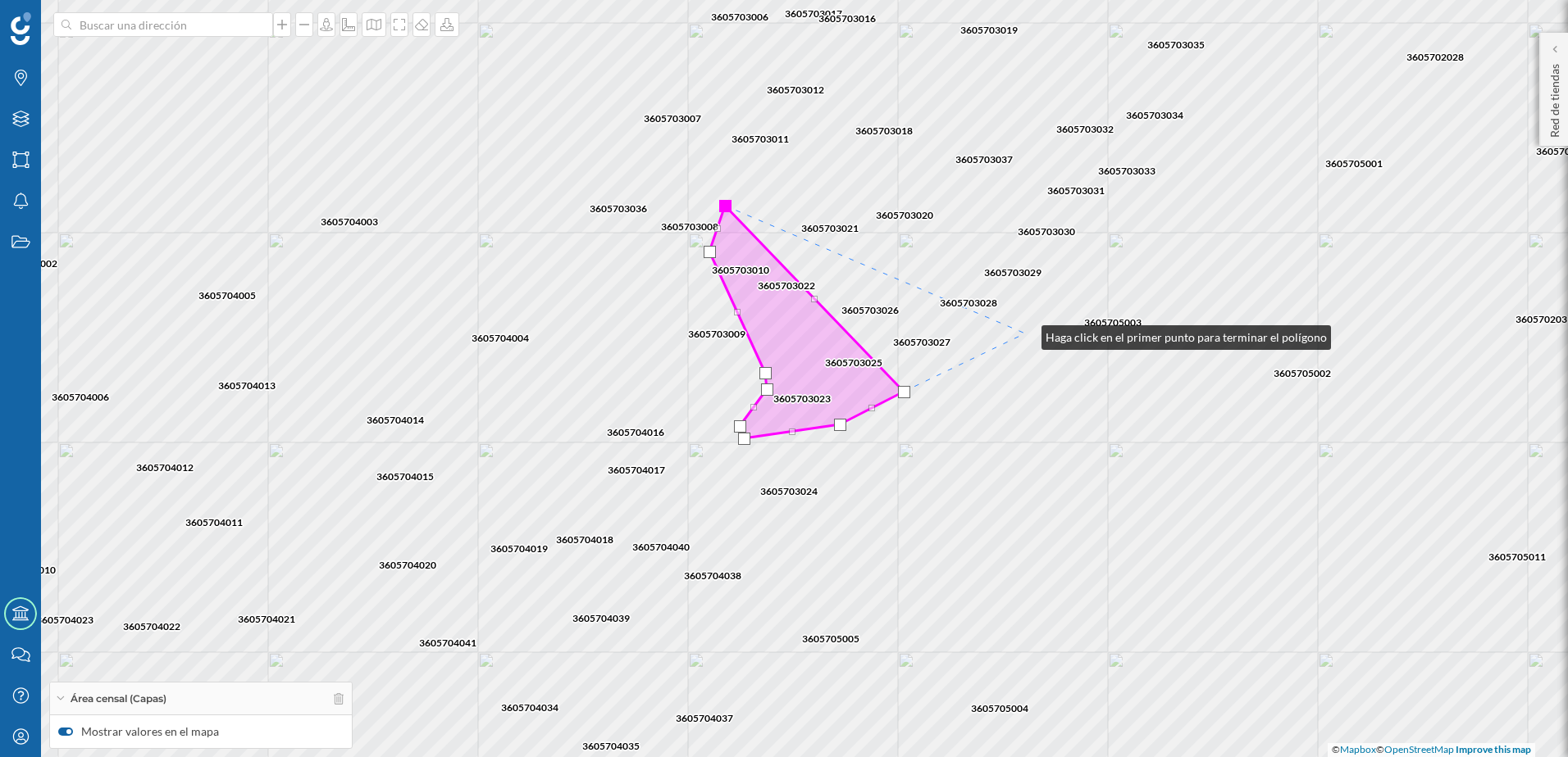
click at [1025, 333] on div "3605704042 3605704011 3605704013 3605704021 3605704041 3605704034 3605704019 36…" at bounding box center [784, 378] width 1568 height 757
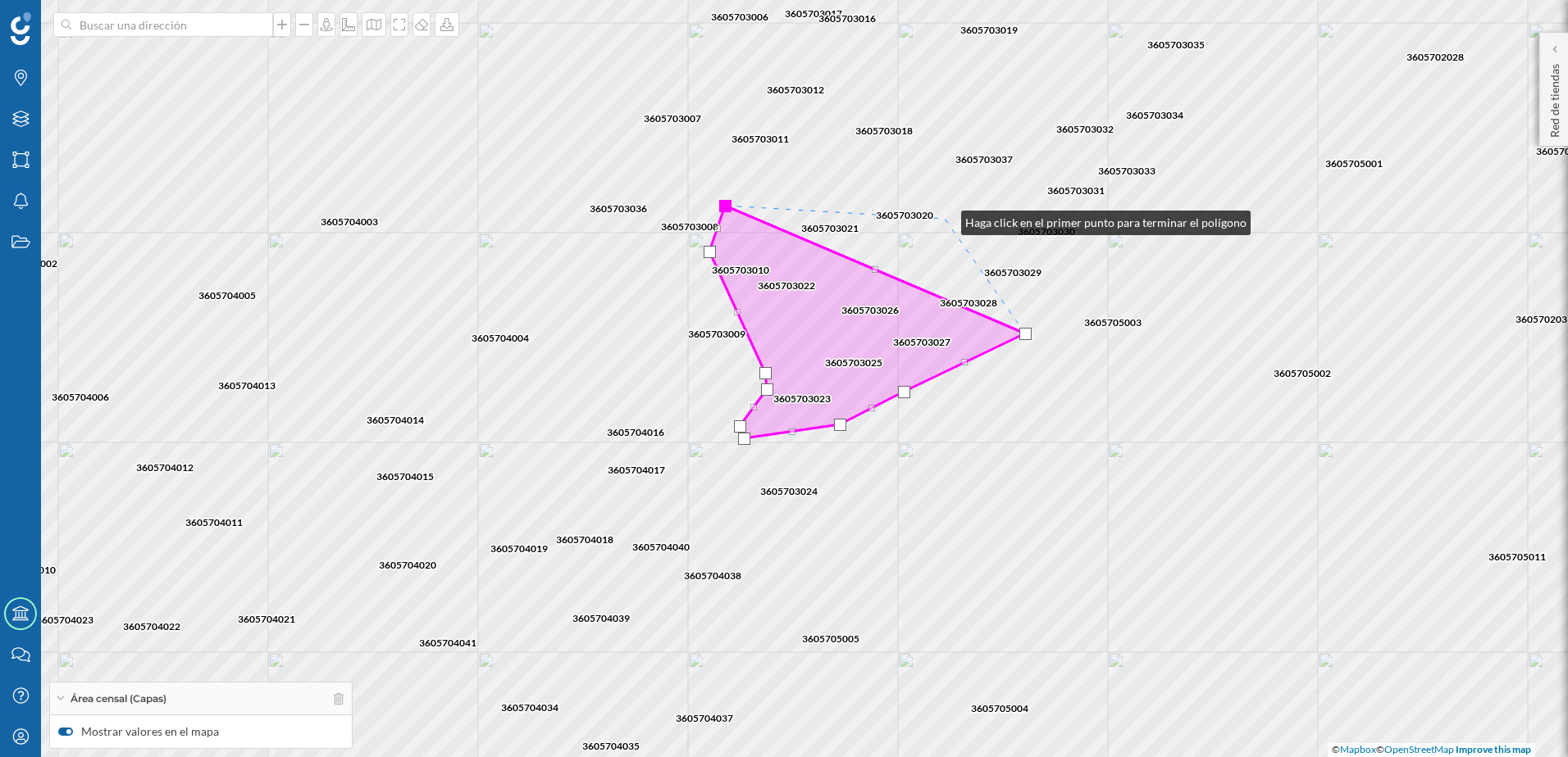
click at [944, 218] on div "3605704042 3605704011 3605704013 3605704021 3605704041 3605704034 3605704019 36…" at bounding box center [784, 378] width 1568 height 757
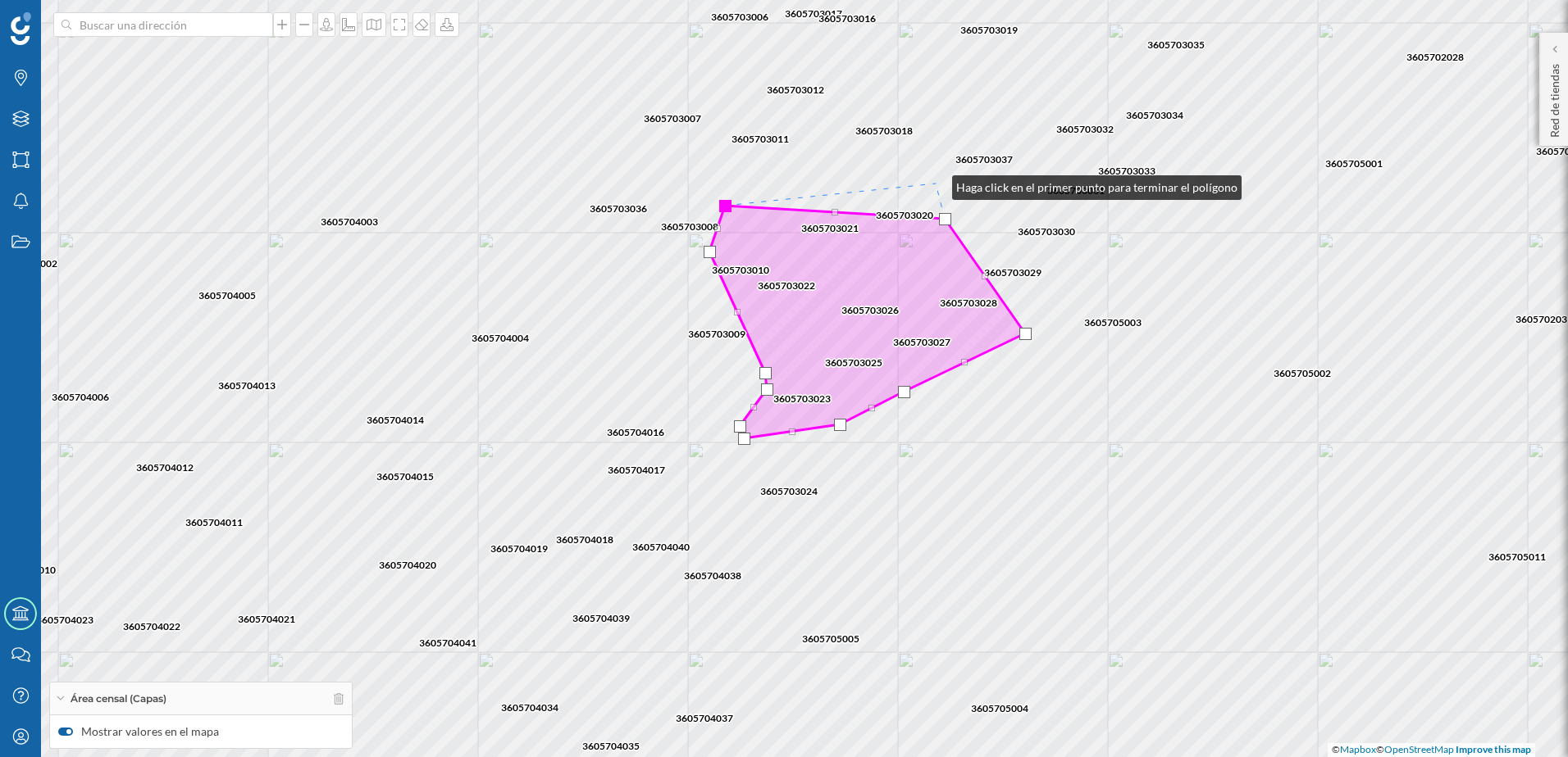
click at [935, 184] on div "3605704042 3605704011 3605704013 3605704021 3605704041 3605704034 3605704019 36…" at bounding box center [784, 378] width 1568 height 757
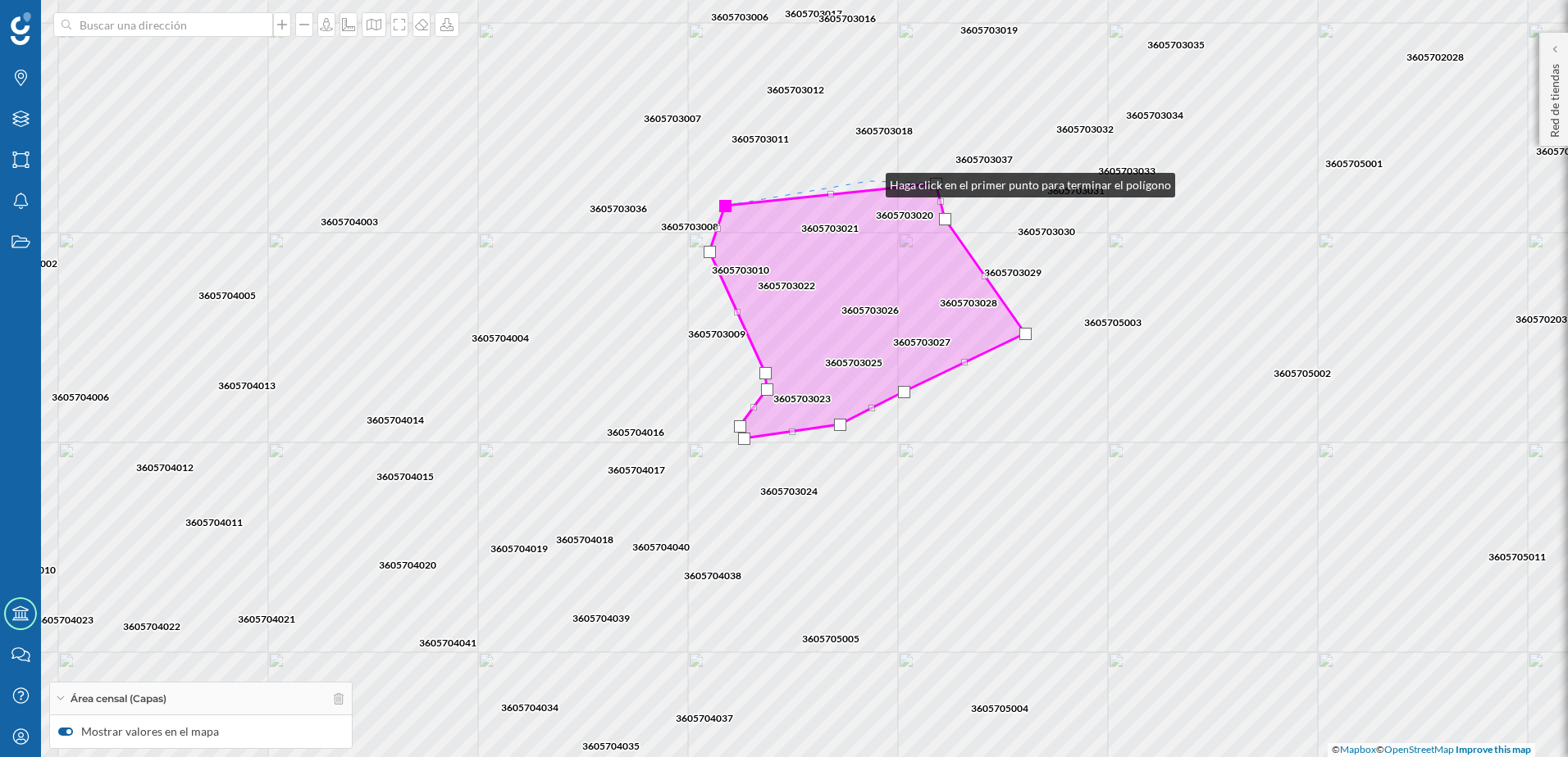
click at [869, 181] on div "3605704042 3605704011 3605704013 3605704021 3605704041 3605704034 3605704019 36…" at bounding box center [784, 378] width 1568 height 757
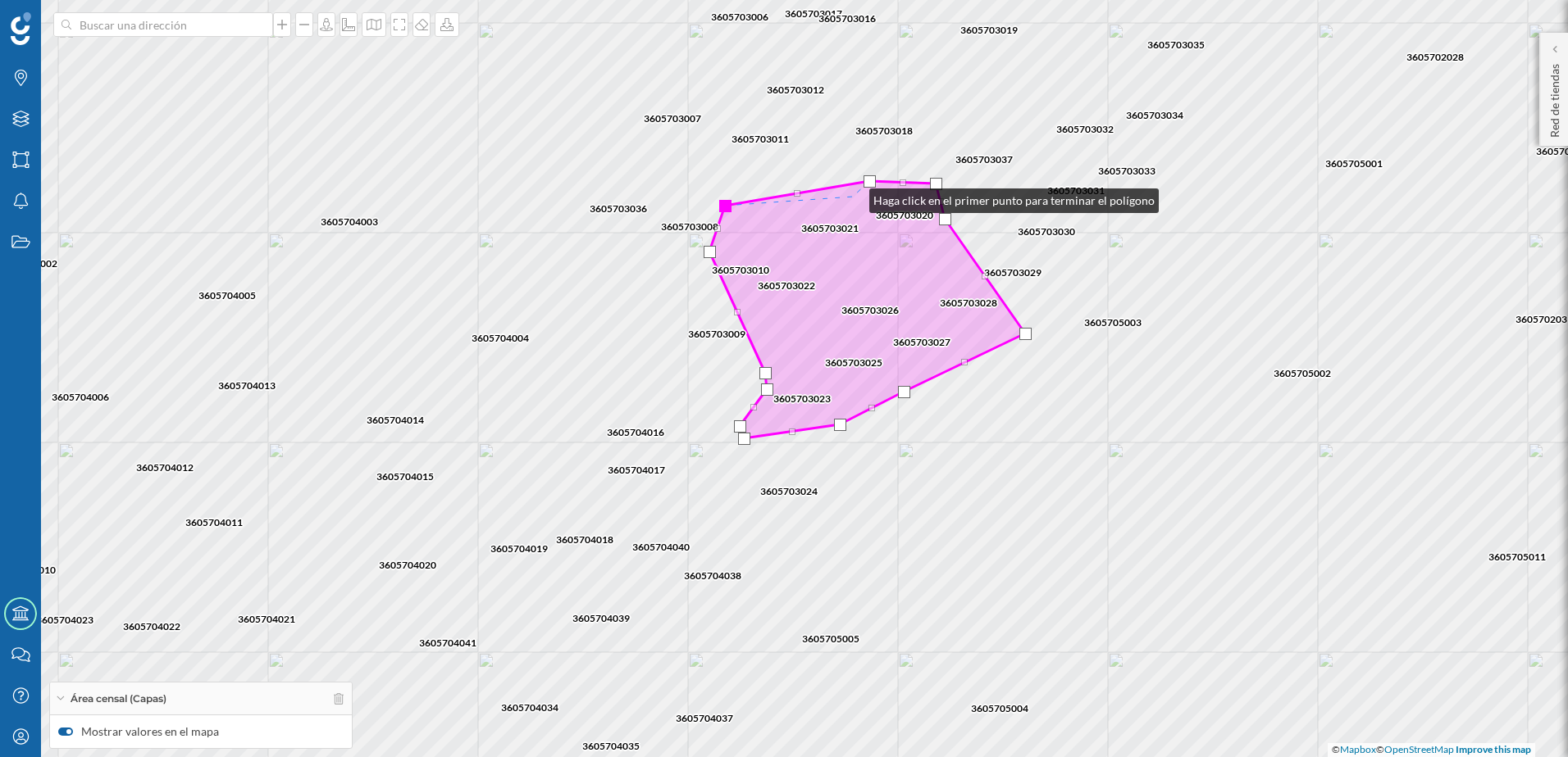
click at [852, 197] on icon at bounding box center [866, 309] width 315 height 257
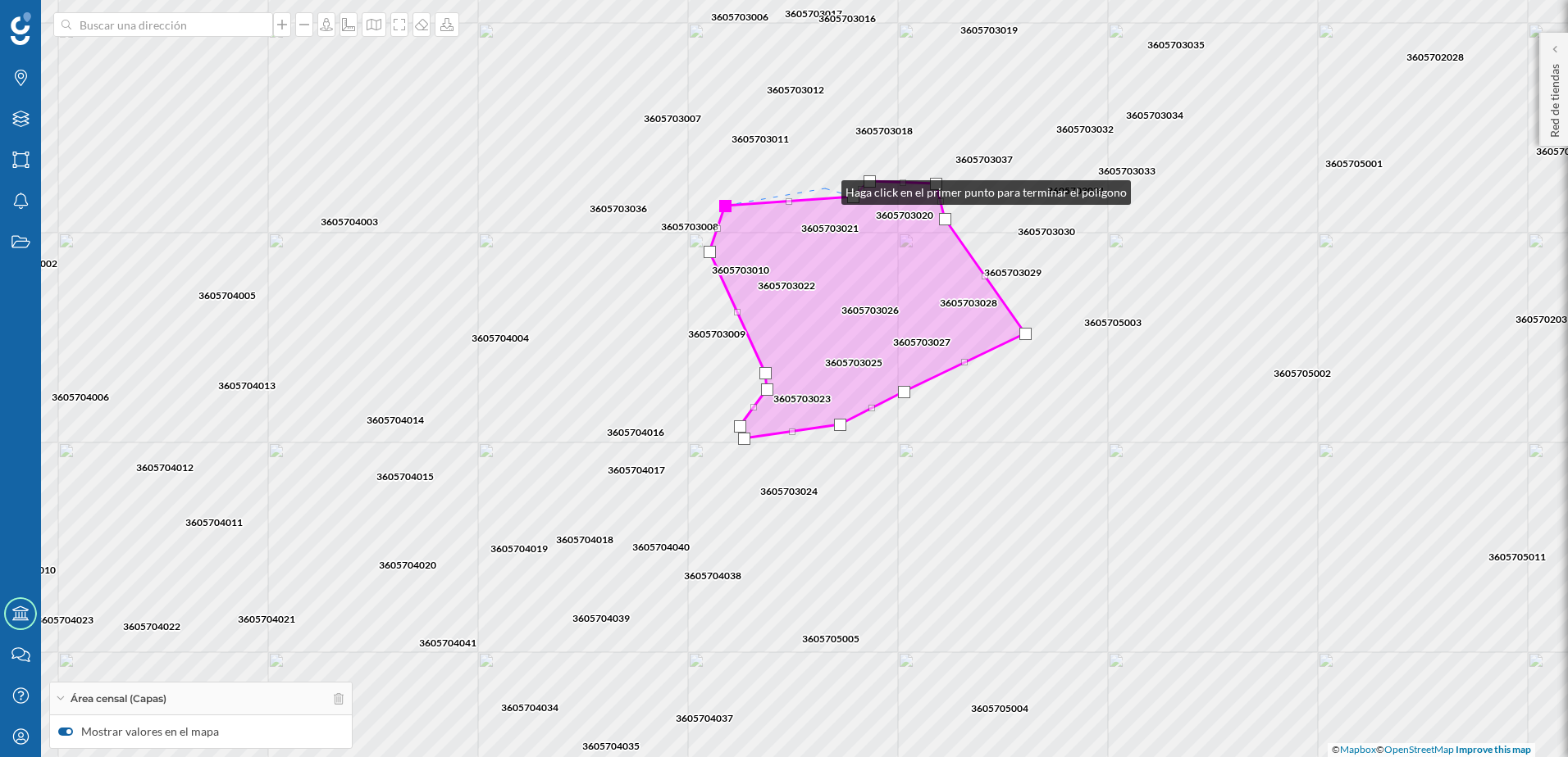
click at [825, 185] on div "3605704042 3605704011 3605704013 3605704021 3605704041 3605704034 3605704019 36…" at bounding box center [784, 378] width 1568 height 757
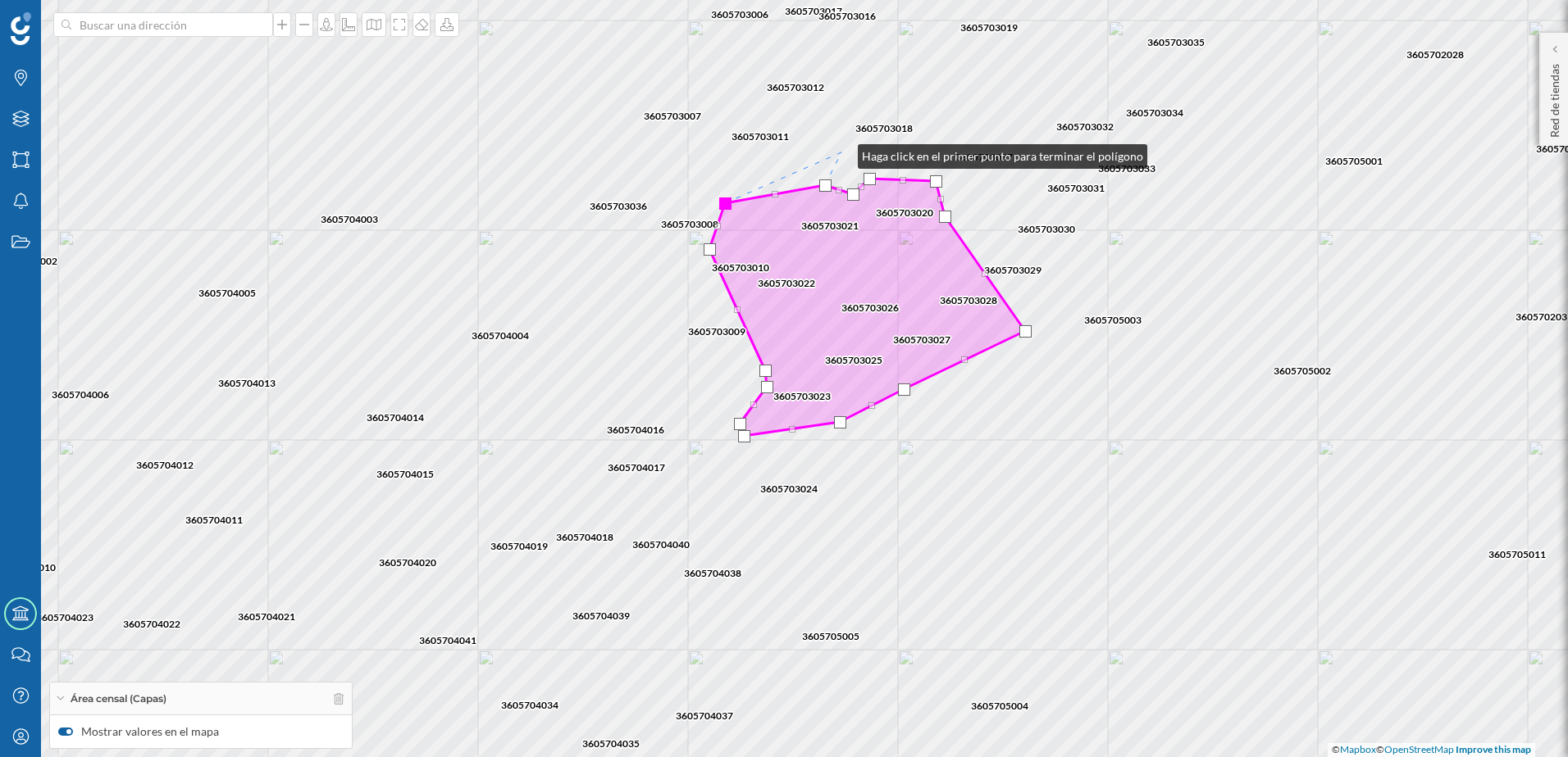
click at [842, 148] on div "3605704042 3605704011 3605704013 3605704021 3605704041 3605704034 3605704019 36…" at bounding box center [784, 378] width 1568 height 757
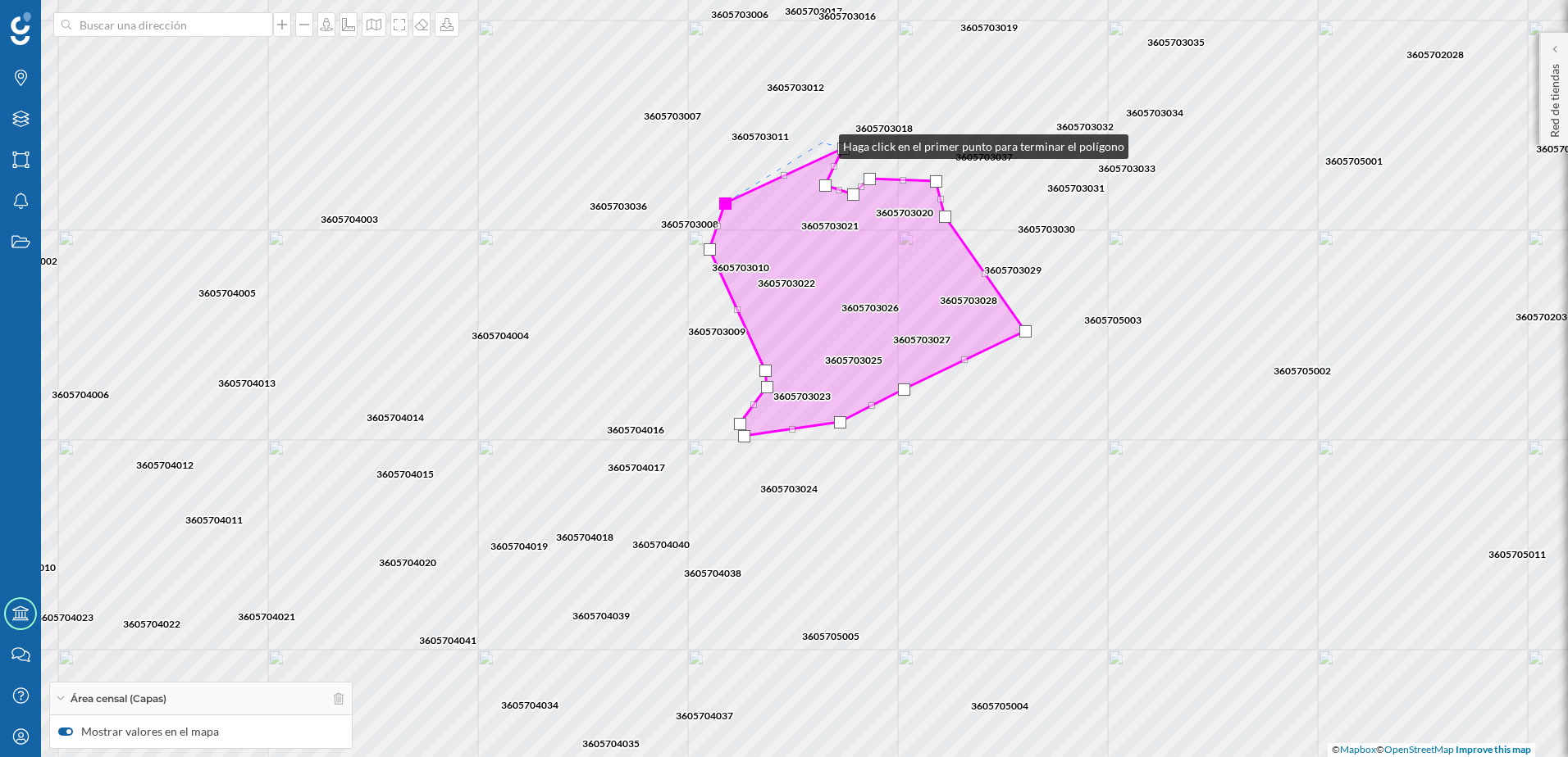
click at [823, 142] on div "3605704042 3605704011 3605704013 3605704021 3605704041 3605704034 3605704019 36…" at bounding box center [784, 378] width 1568 height 757
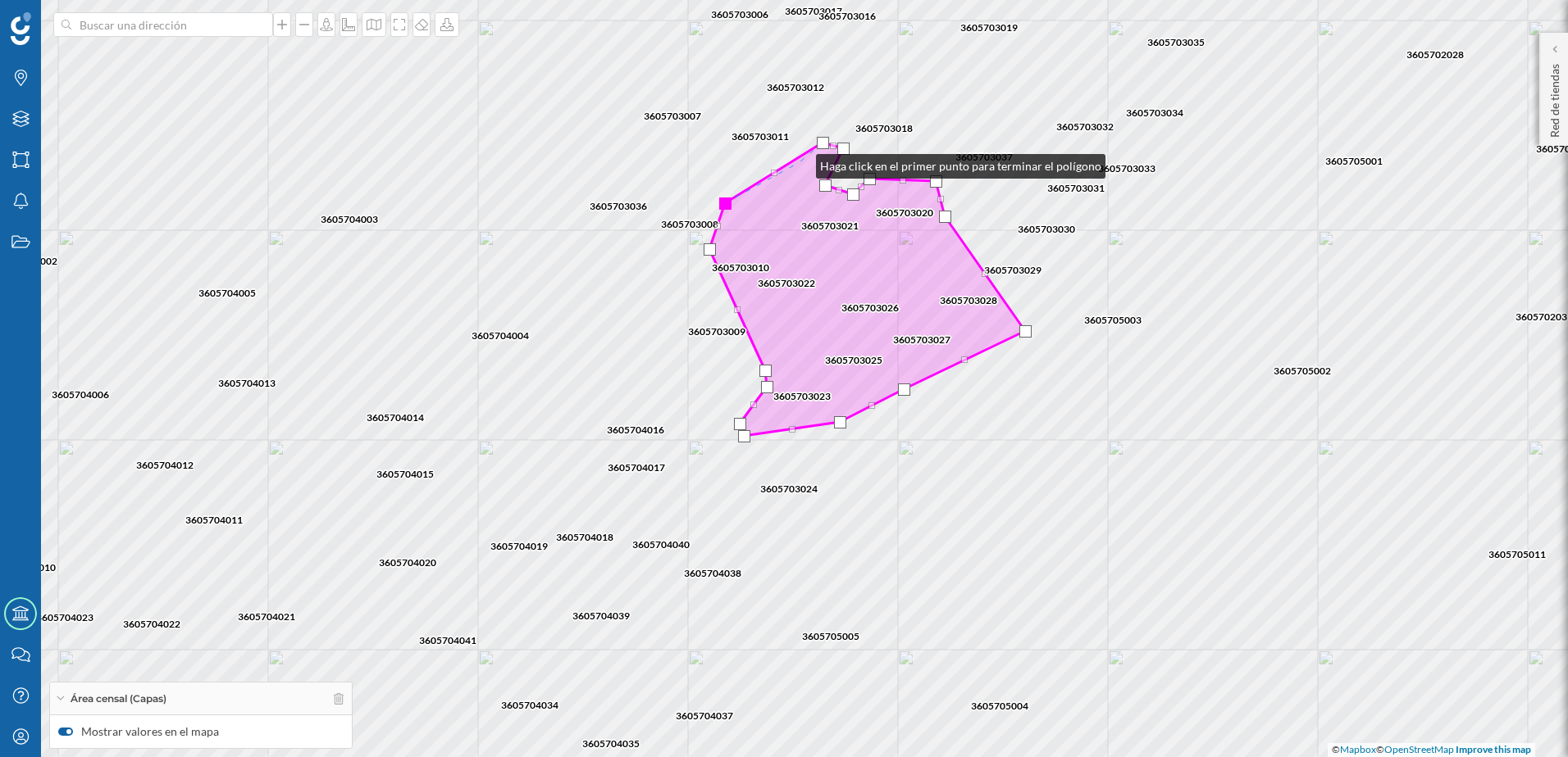
click at [800, 162] on icon at bounding box center [866, 289] width 315 height 294
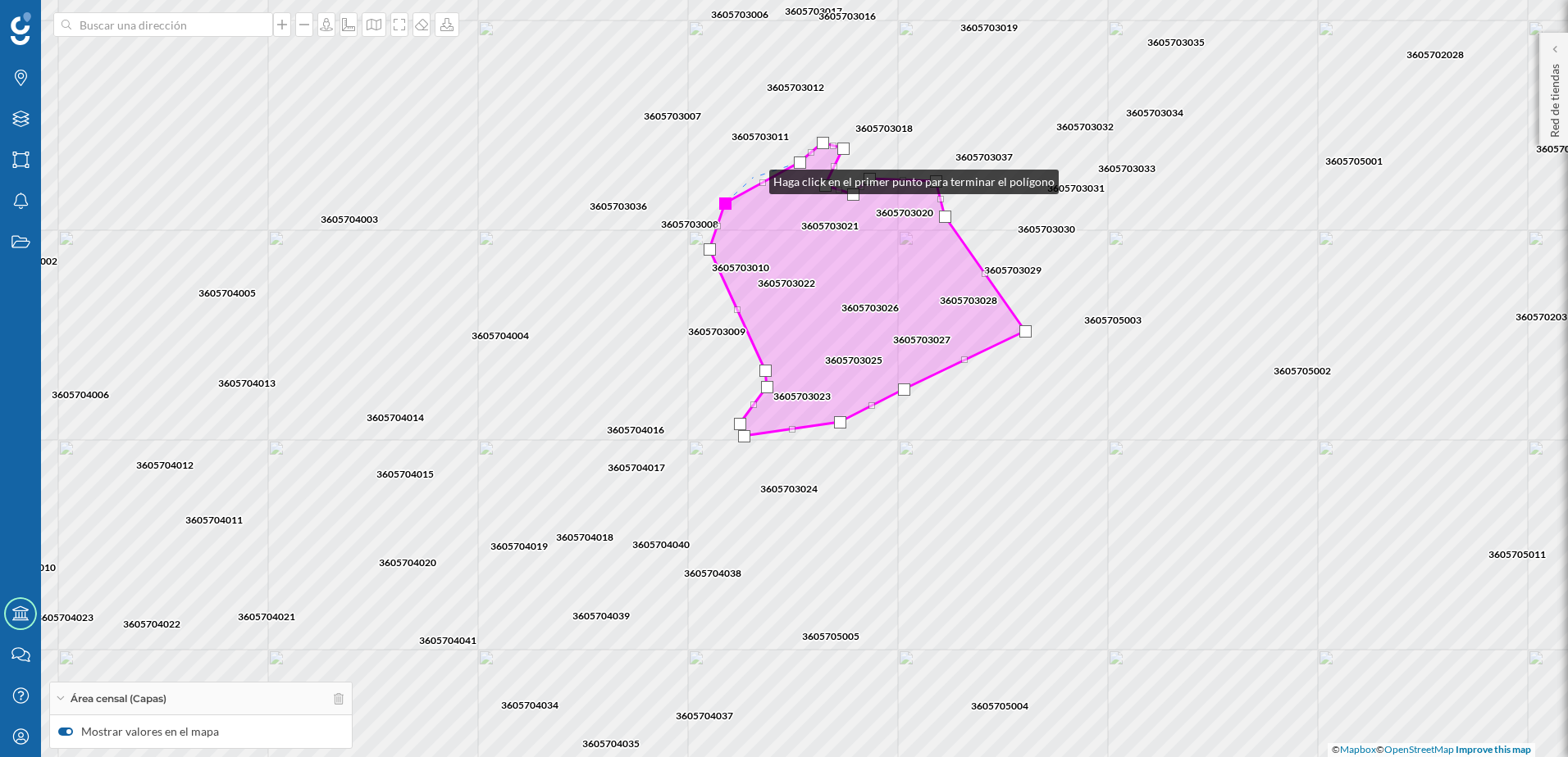
click at [752, 178] on div "3605704042 3605704011 3605704013 3605704021 3605704041 3605704034 3605704019 36…" at bounding box center [784, 378] width 1568 height 757
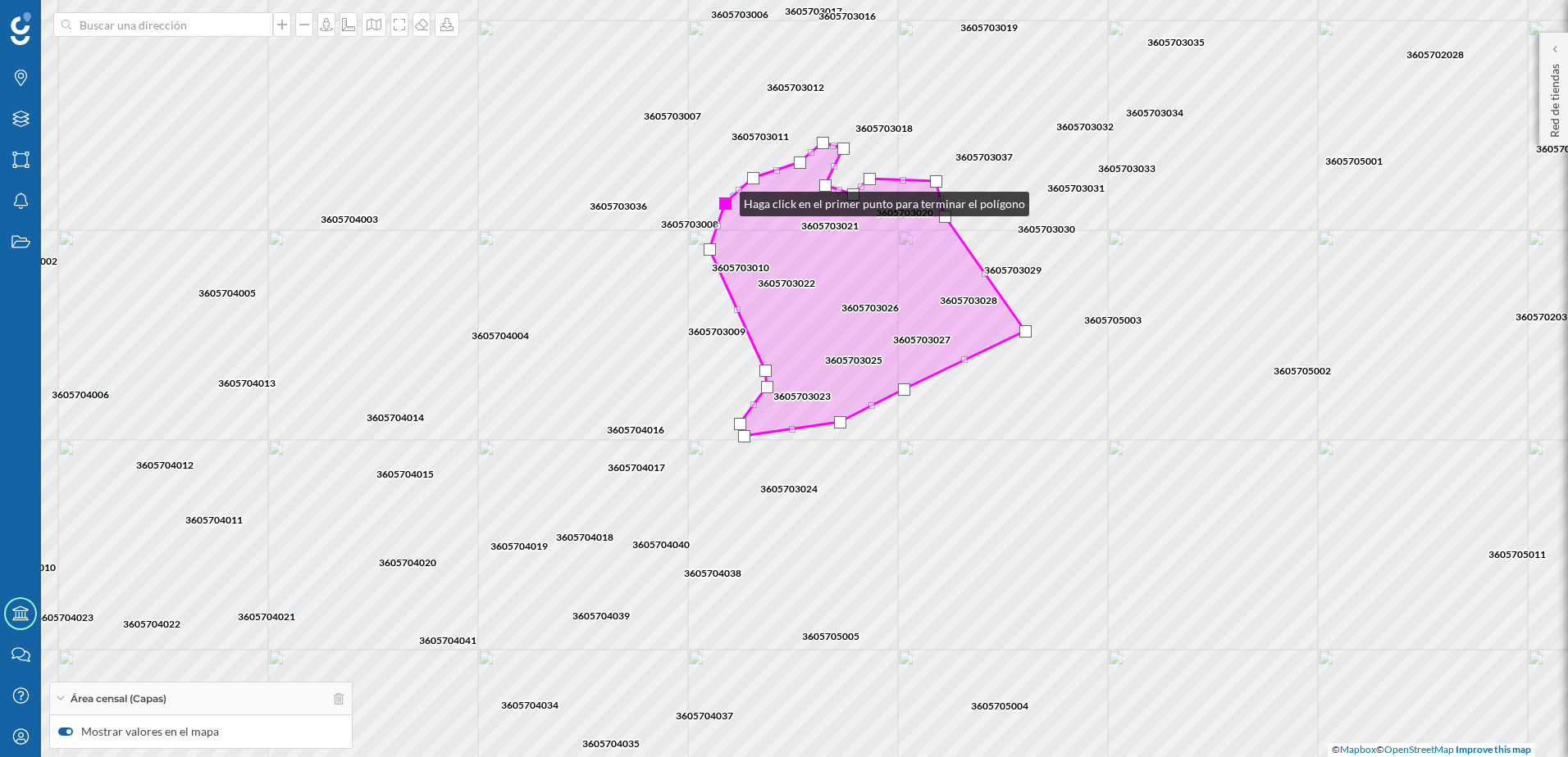
click at [723, 200] on div at bounding box center [725, 204] width 12 height 12
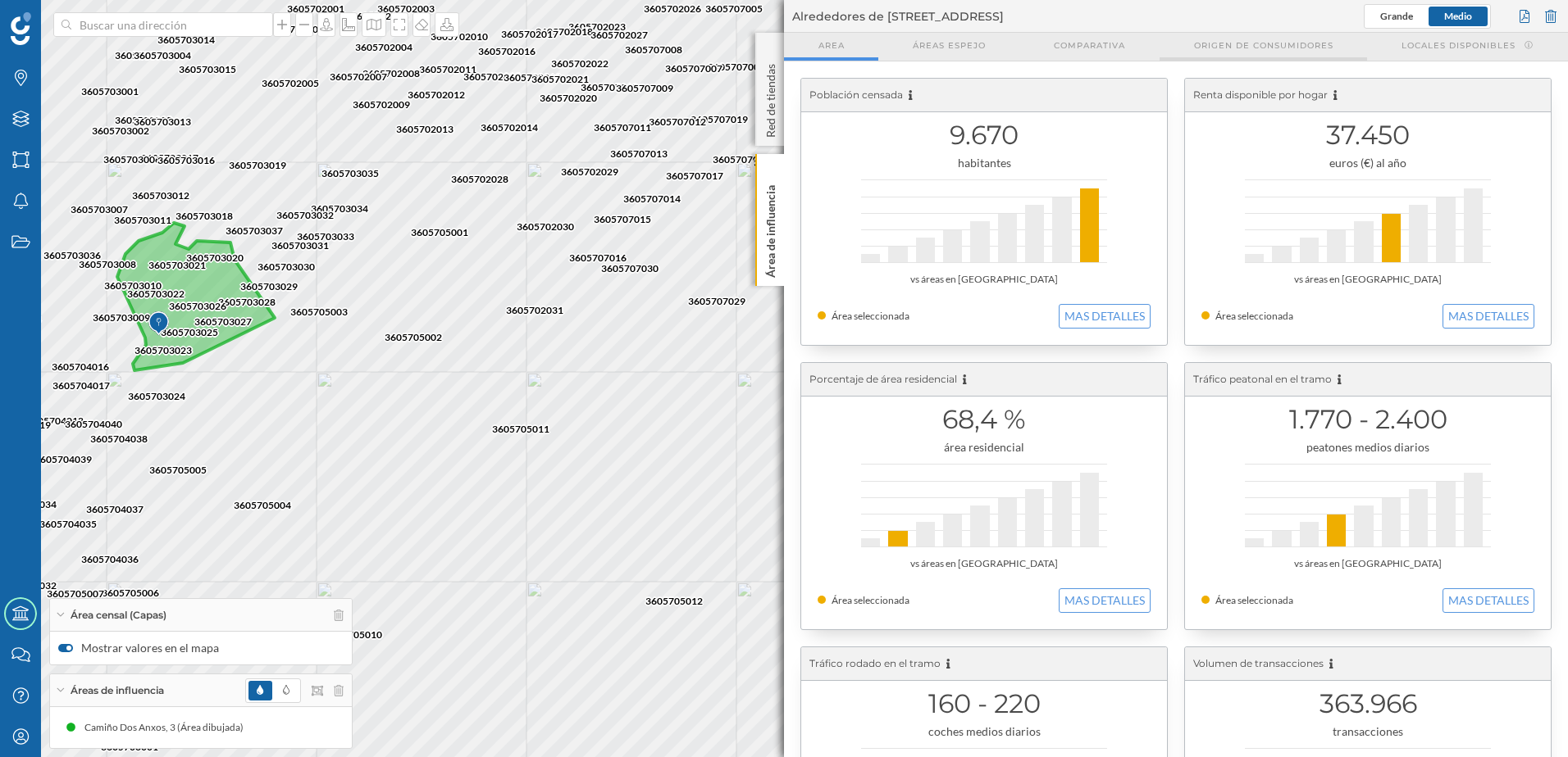
click at [1265, 42] on span "Origen de consumidores" at bounding box center [1263, 45] width 139 height 12
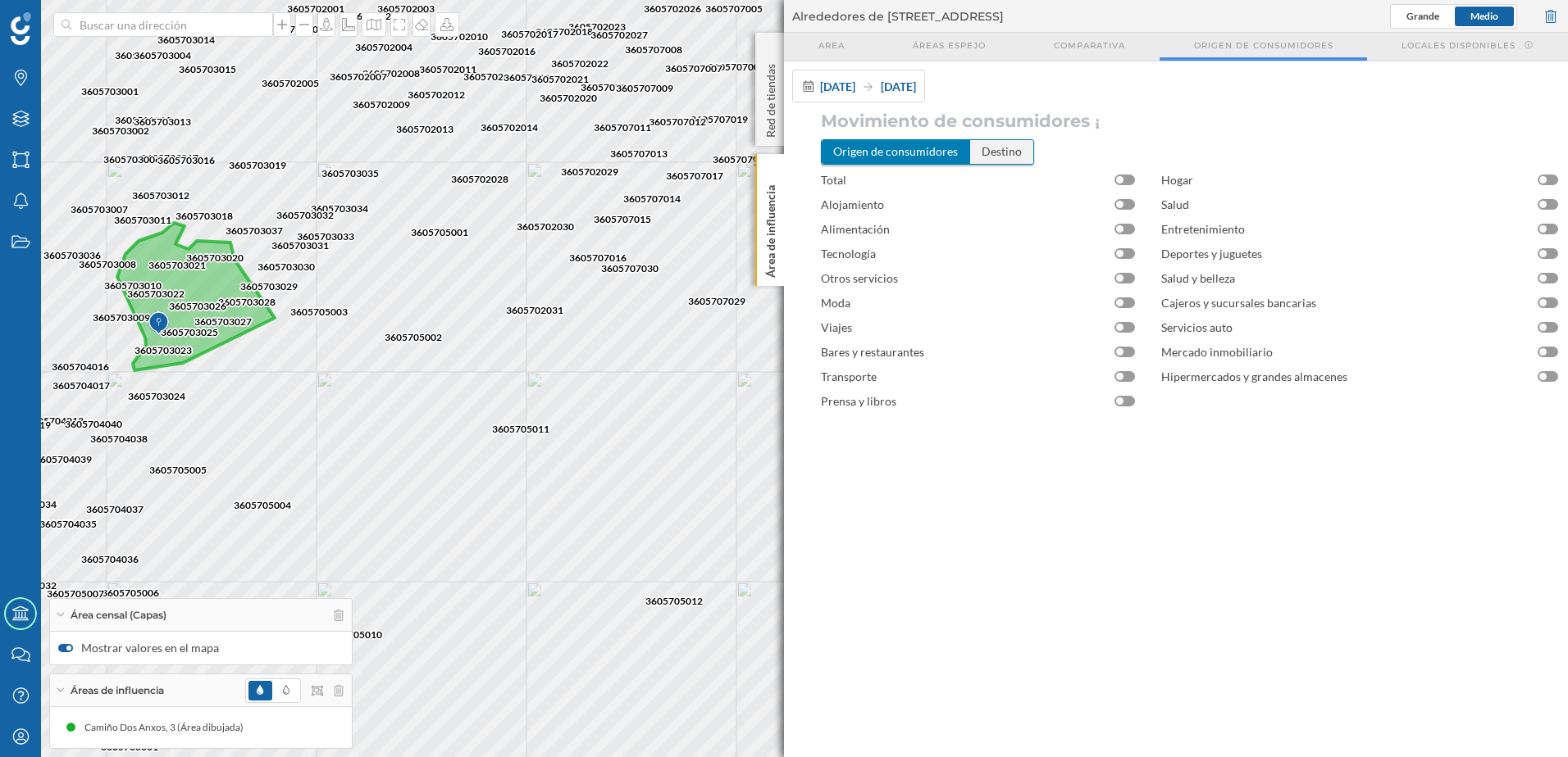
click at [991, 146] on div "Destino" at bounding box center [1002, 151] width 63 height 23
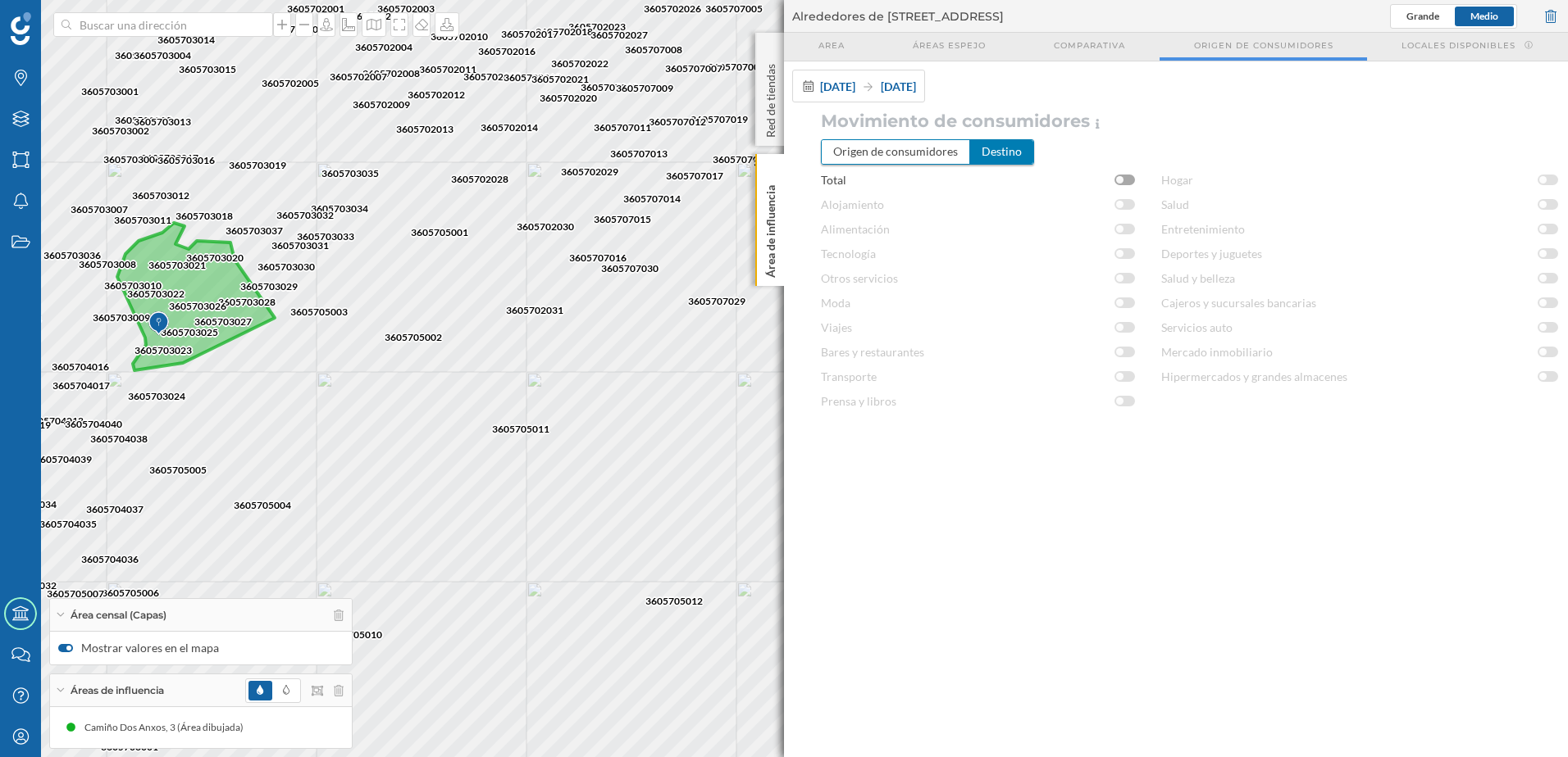
click at [1131, 183] on div at bounding box center [1124, 180] width 21 height 11
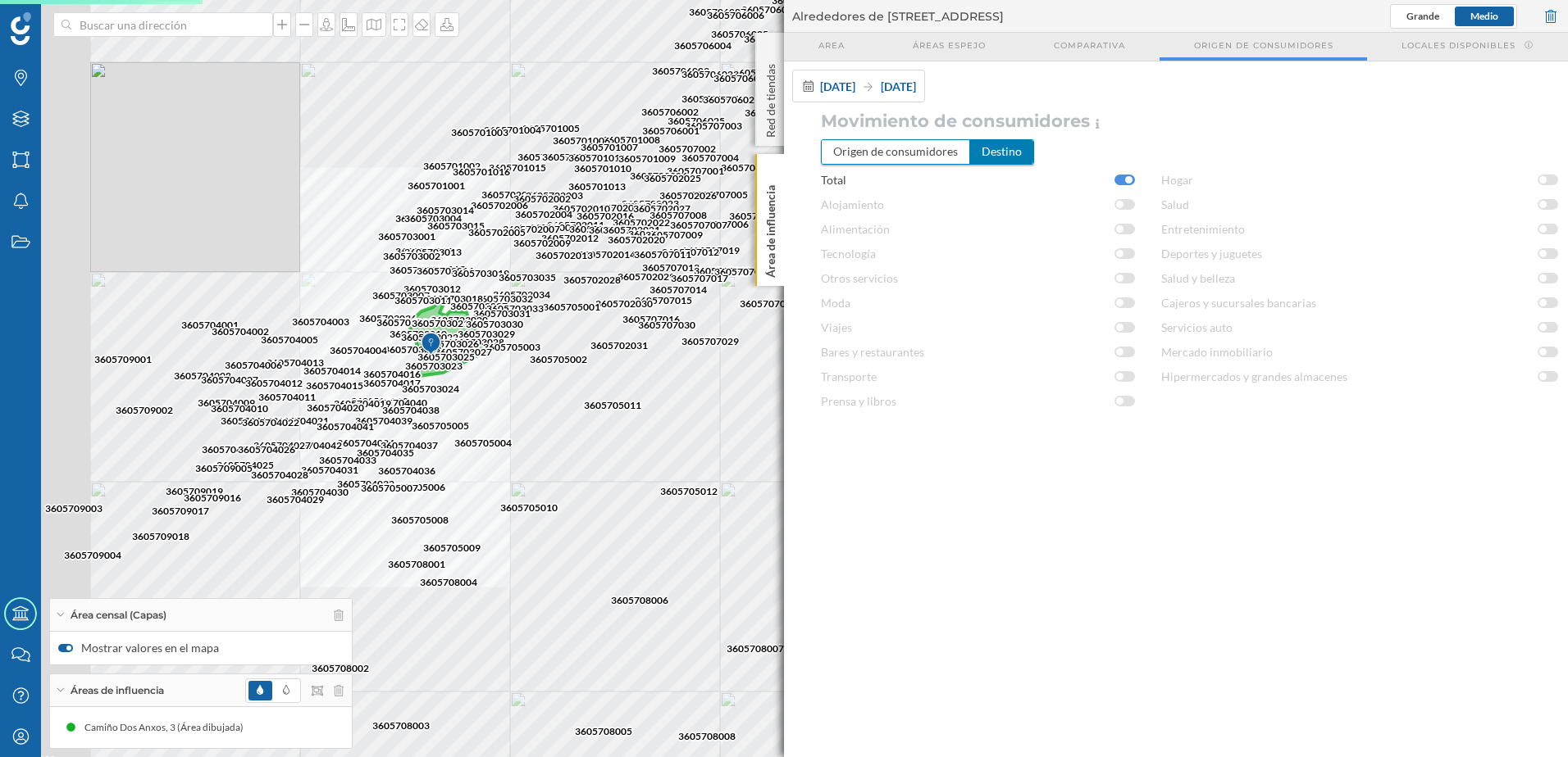
drag, startPoint x: 288, startPoint y: 398, endPoint x: 505, endPoint y: 400, distance: 217.0
click at [505, 400] on div "3605708004 3605704032 3605705009 3605705008 3605705007 3605708001 3605705006 36…" at bounding box center [784, 378] width 1568 height 757
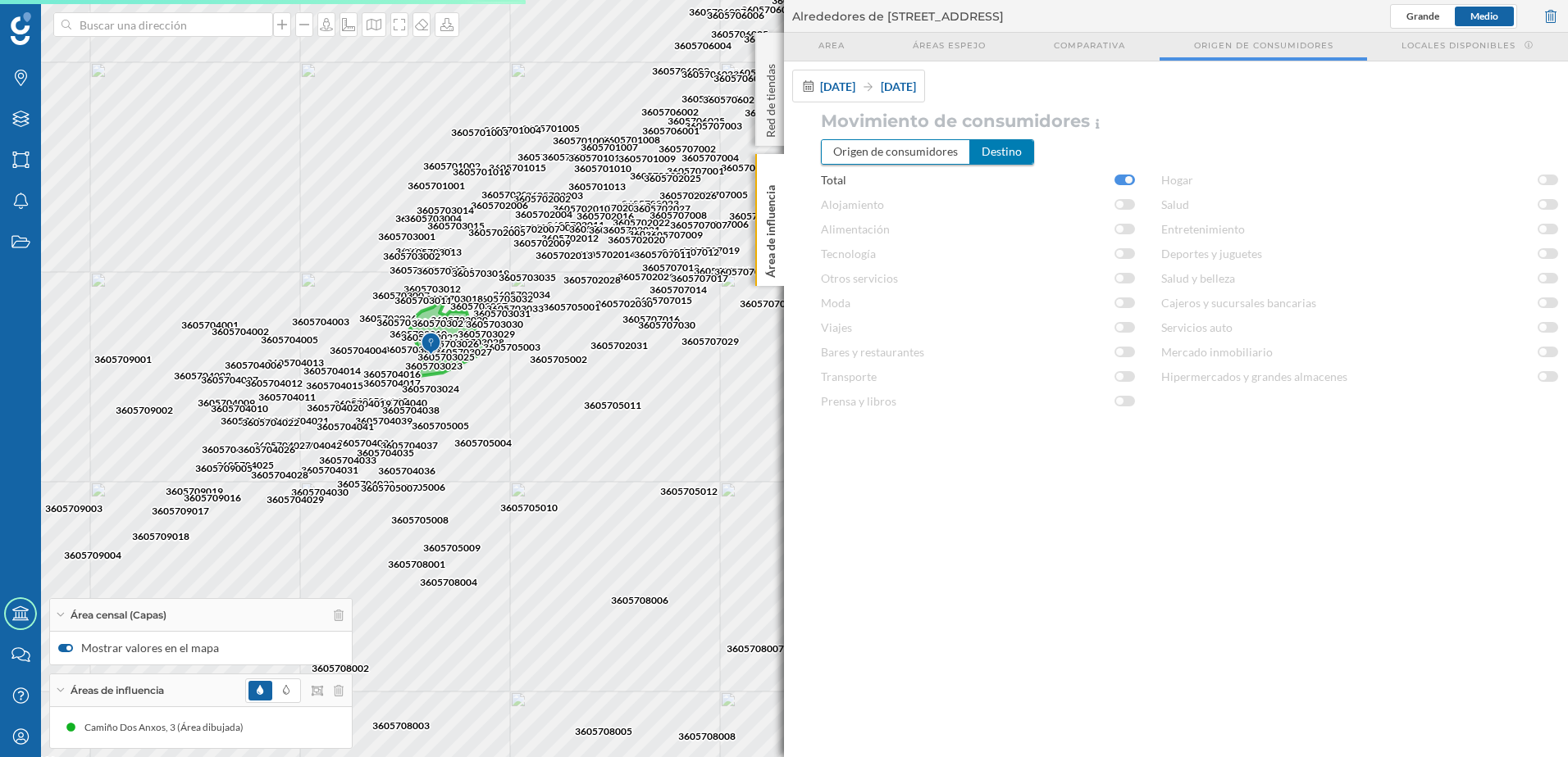
click at [59, 649] on div at bounding box center [65, 648] width 15 height 8
click at [0, 0] on input "Mostrar valores en el mapa" at bounding box center [0, 0] width 0 height 0
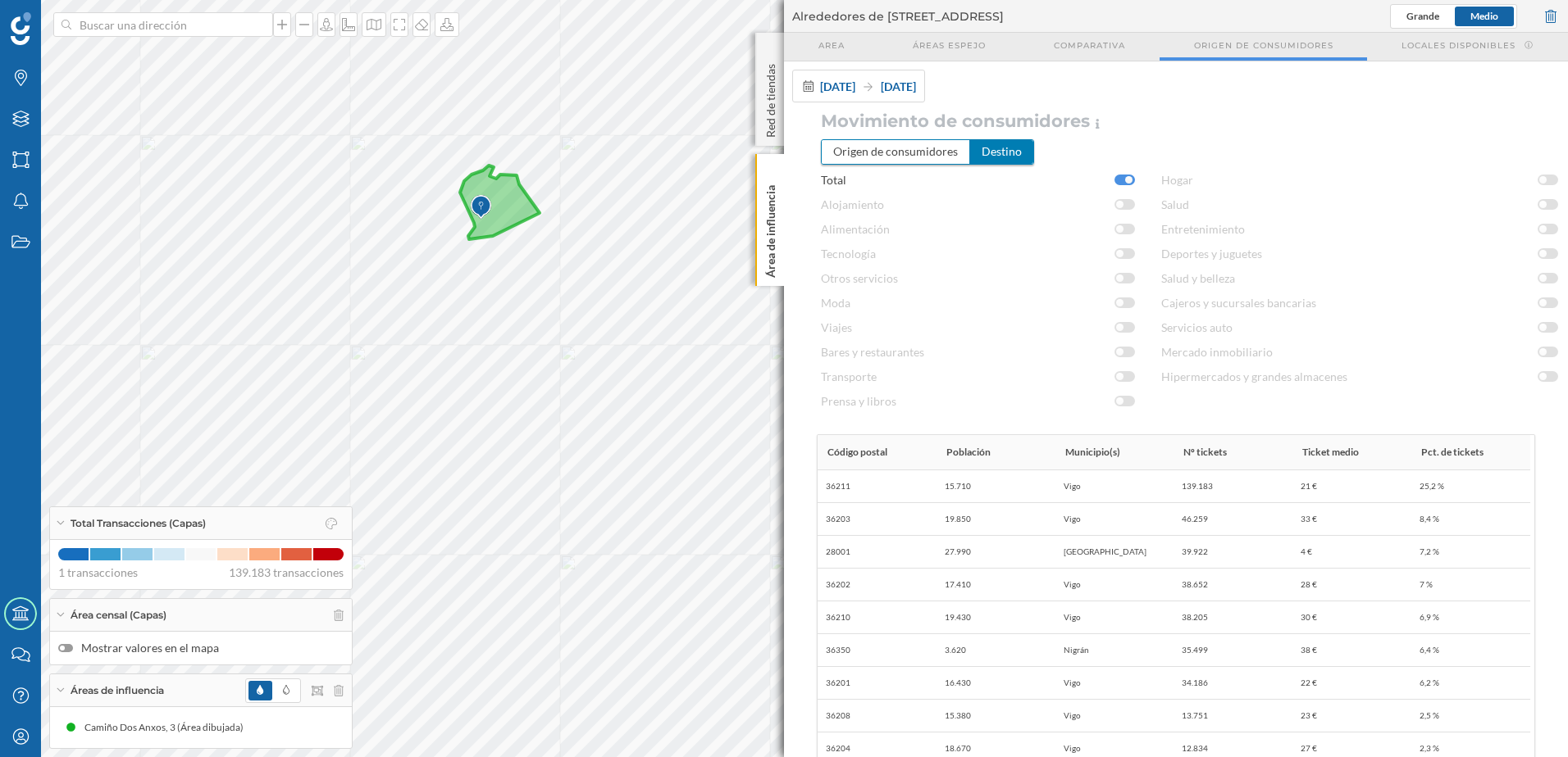
click at [1126, 230] on geo-checkbox-switch "Alimentación" at bounding box center [974, 229] width 340 height 25
